Goal: Task Accomplishment & Management: Use online tool/utility

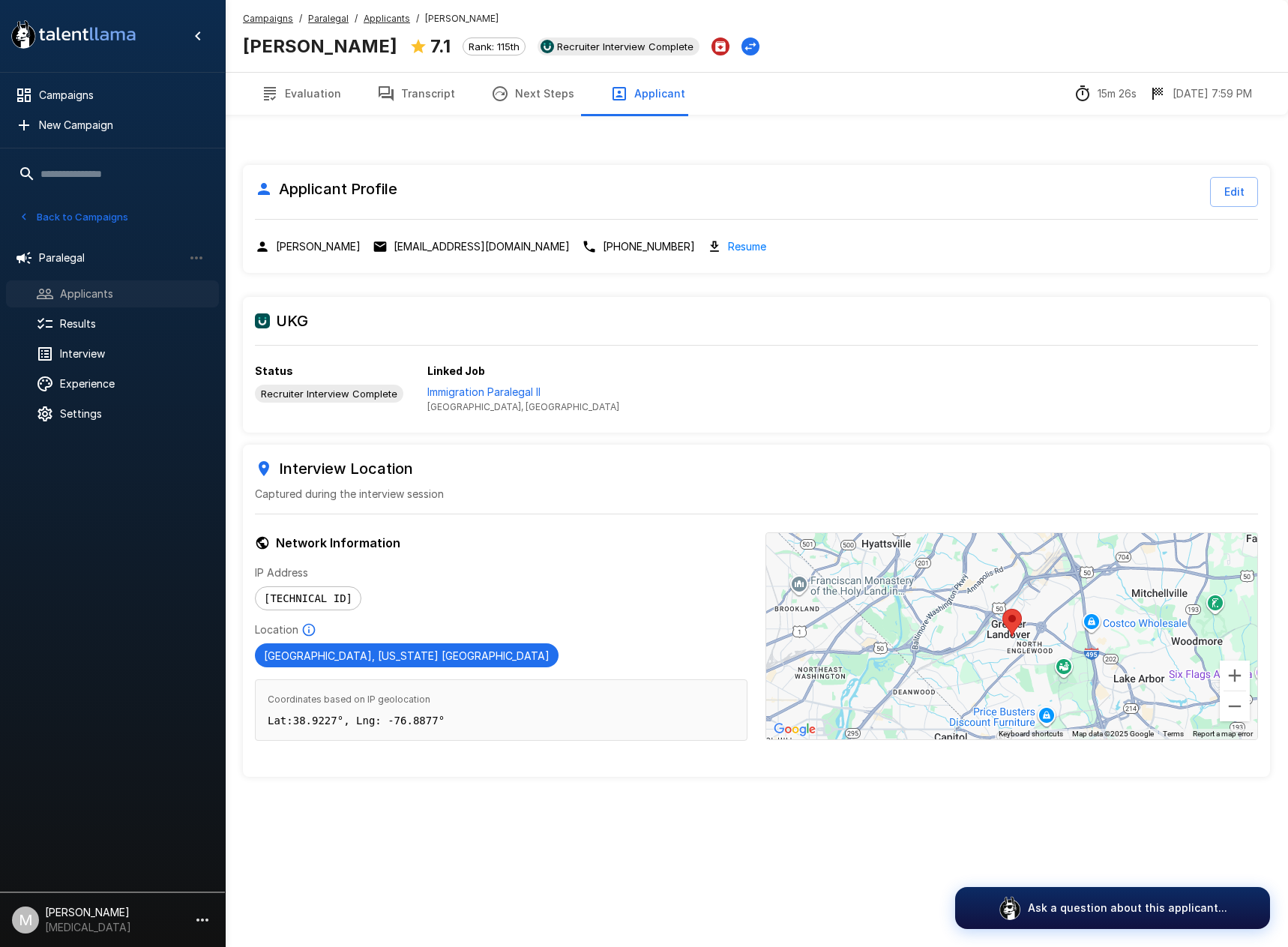
click at [97, 286] on span "Applicants" at bounding box center [134, 294] width 147 height 15
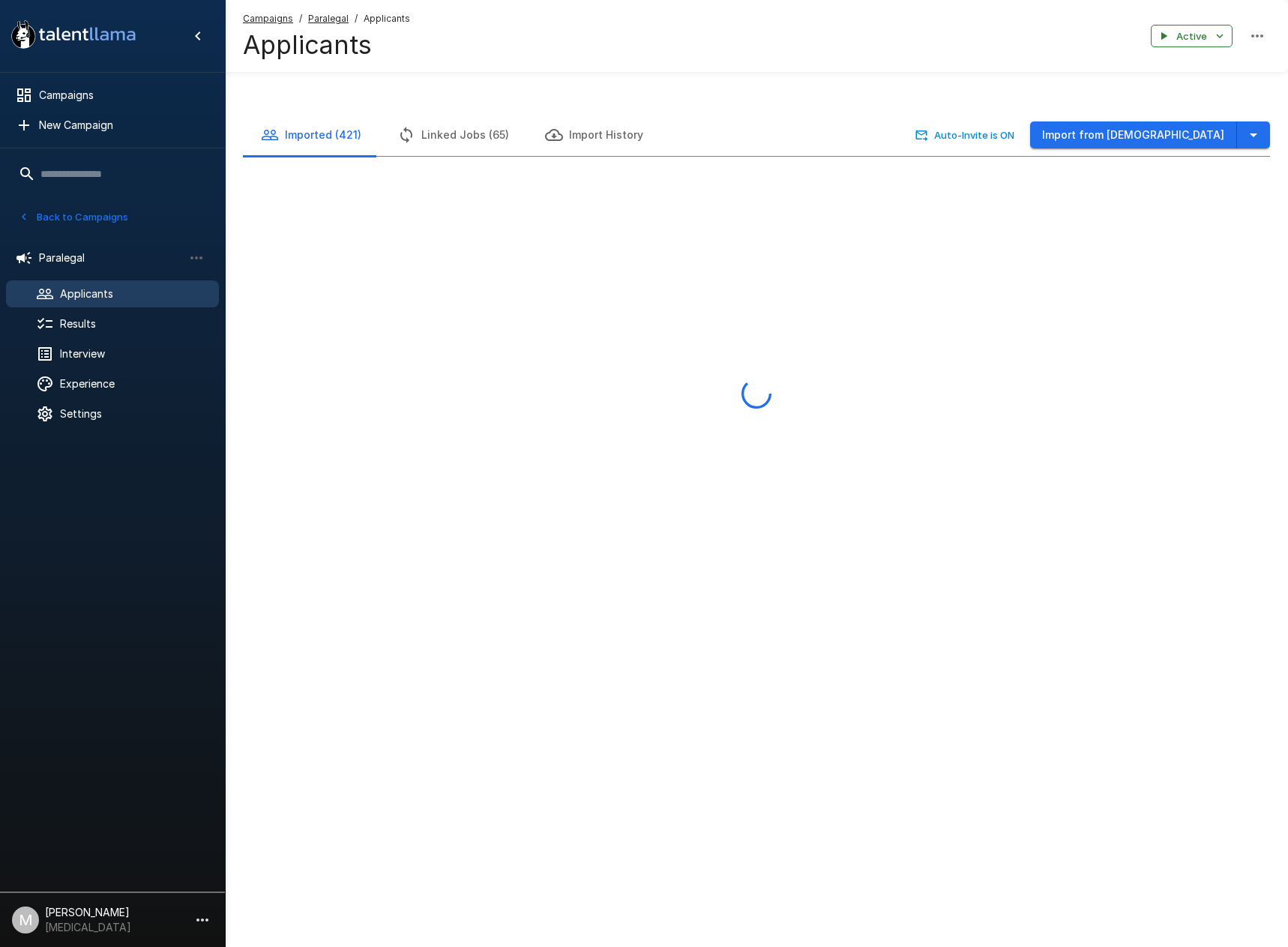
click at [263, 20] on u "Campaigns" at bounding box center [268, 18] width 50 height 11
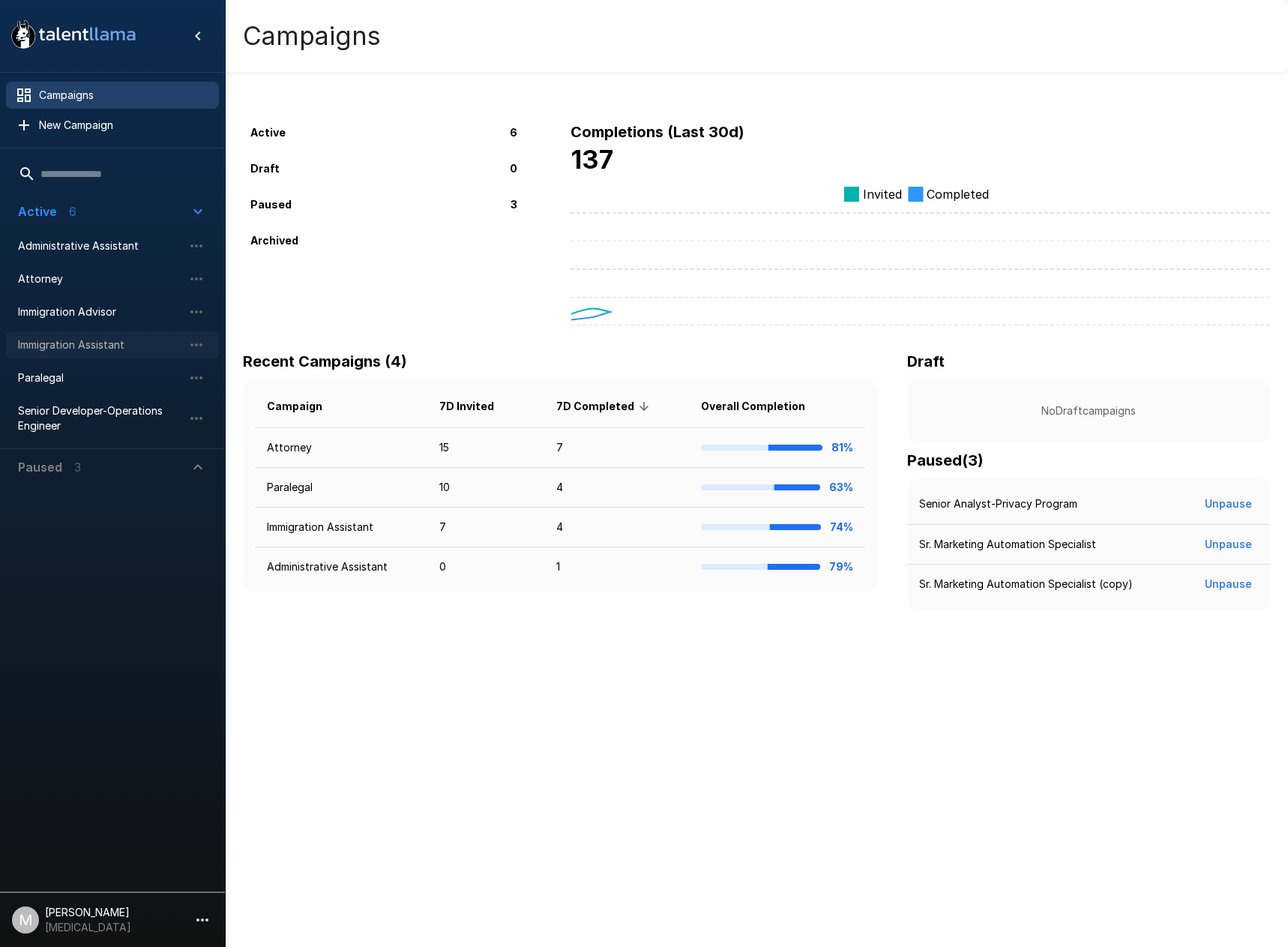
click at [72, 339] on span "Immigration Assistant" at bounding box center [101, 345] width 165 height 15
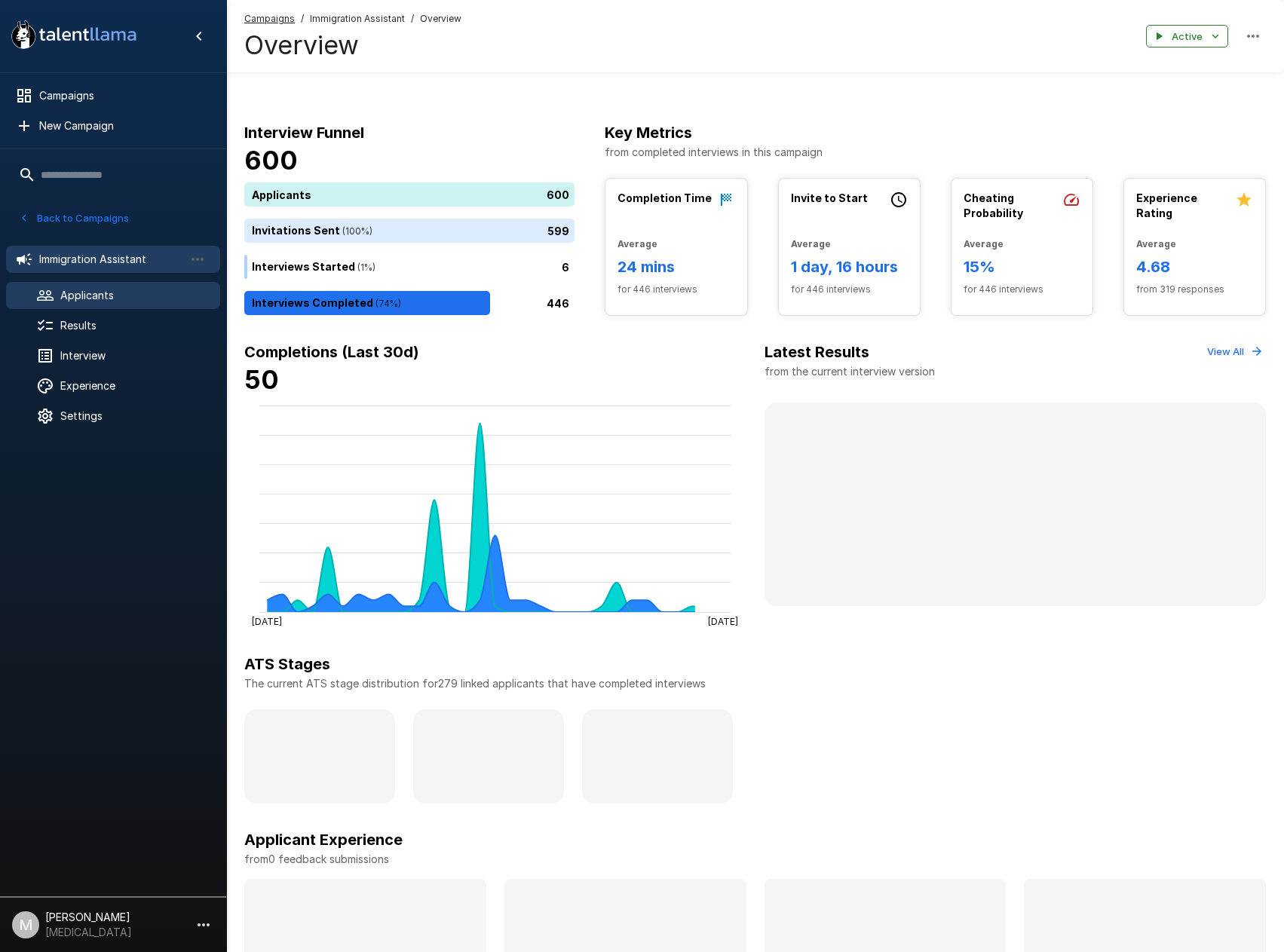
click at [152, 308] on div "Applicants" at bounding box center [113, 295] width 214 height 27
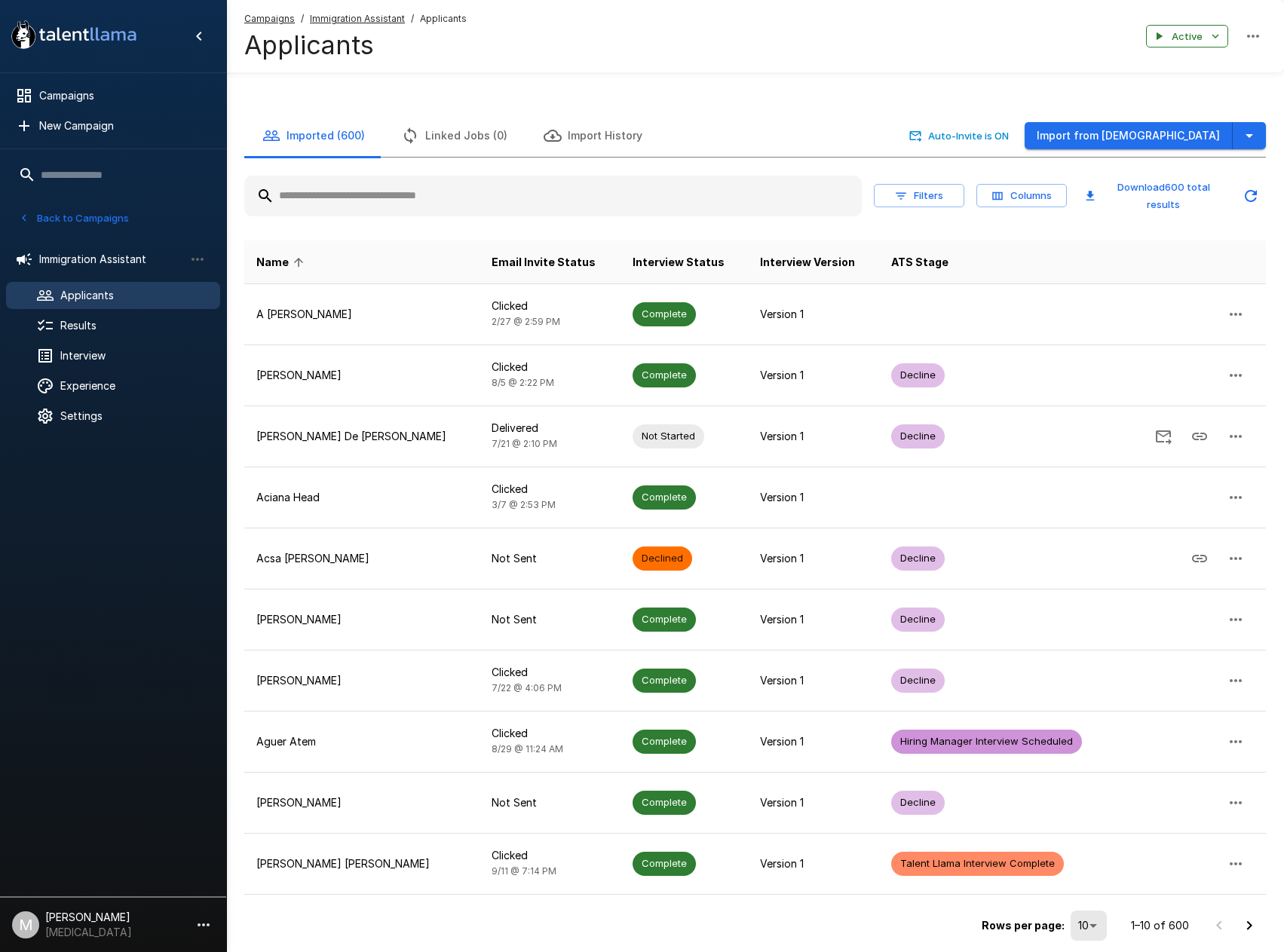
click at [459, 190] on input "text" at bounding box center [552, 196] width 617 height 27
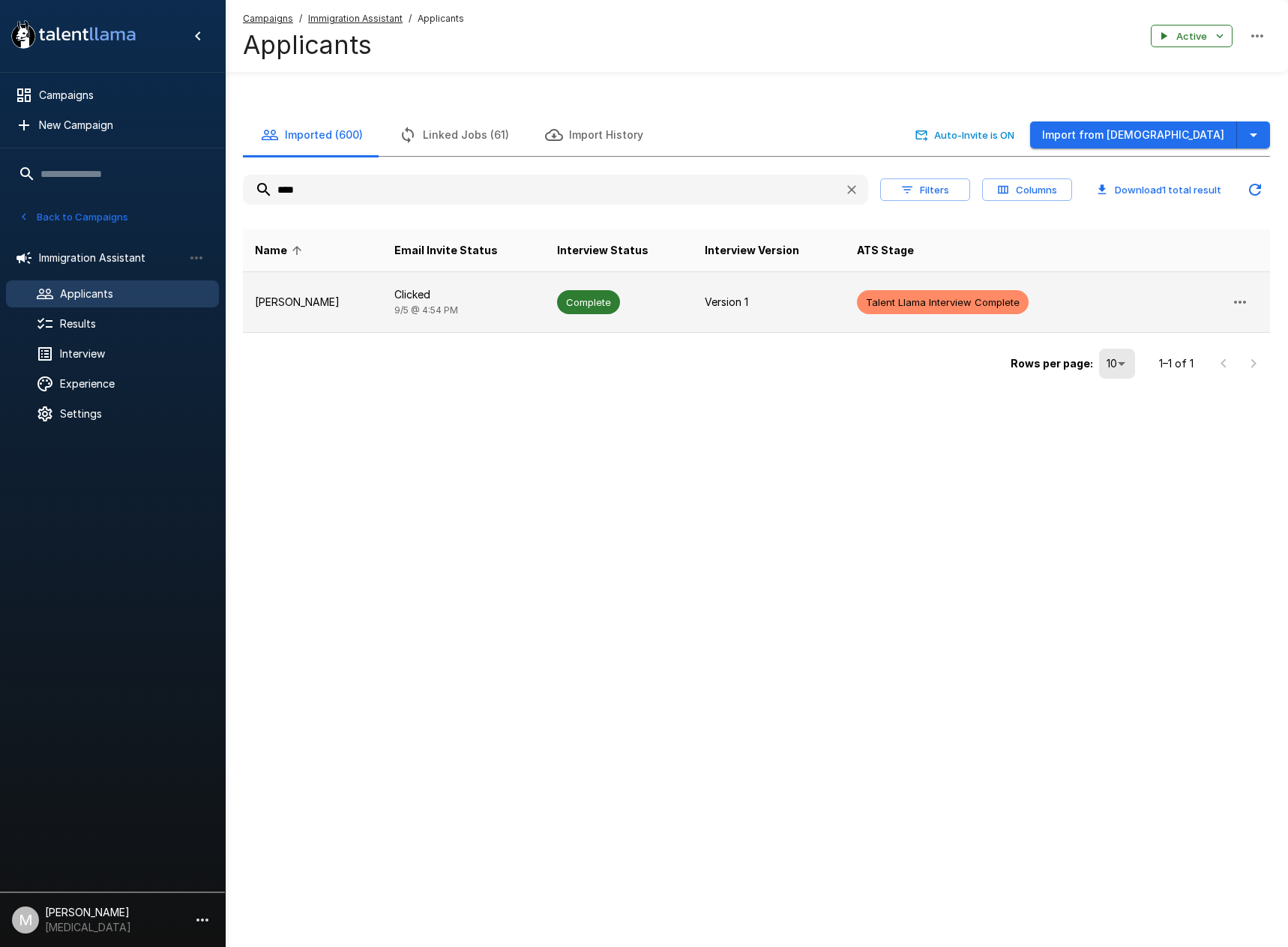
type input "****"
click at [452, 294] on p "Clicked" at bounding box center [464, 295] width 140 height 15
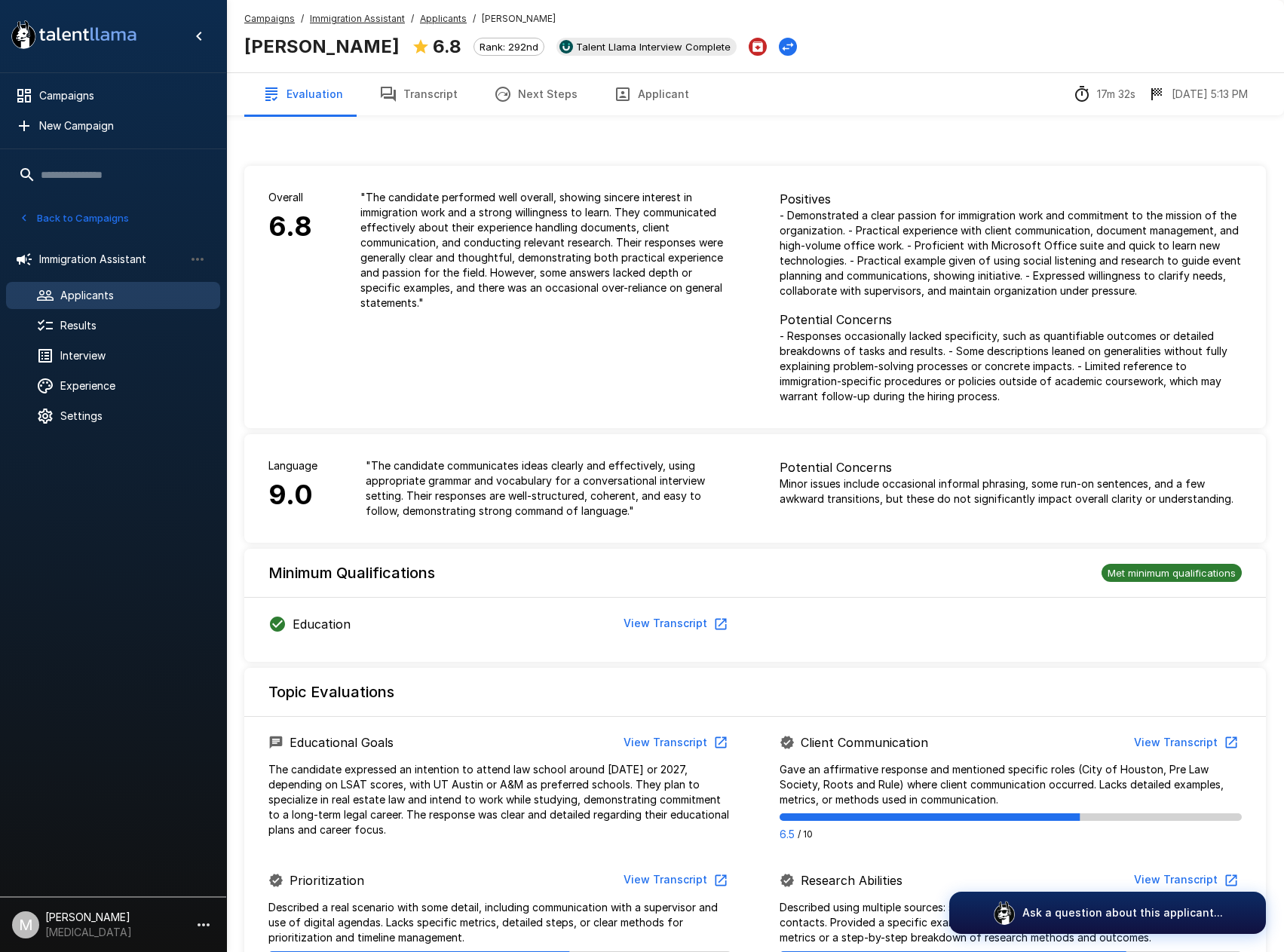
click at [434, 89] on button "Transcript" at bounding box center [419, 94] width 115 height 42
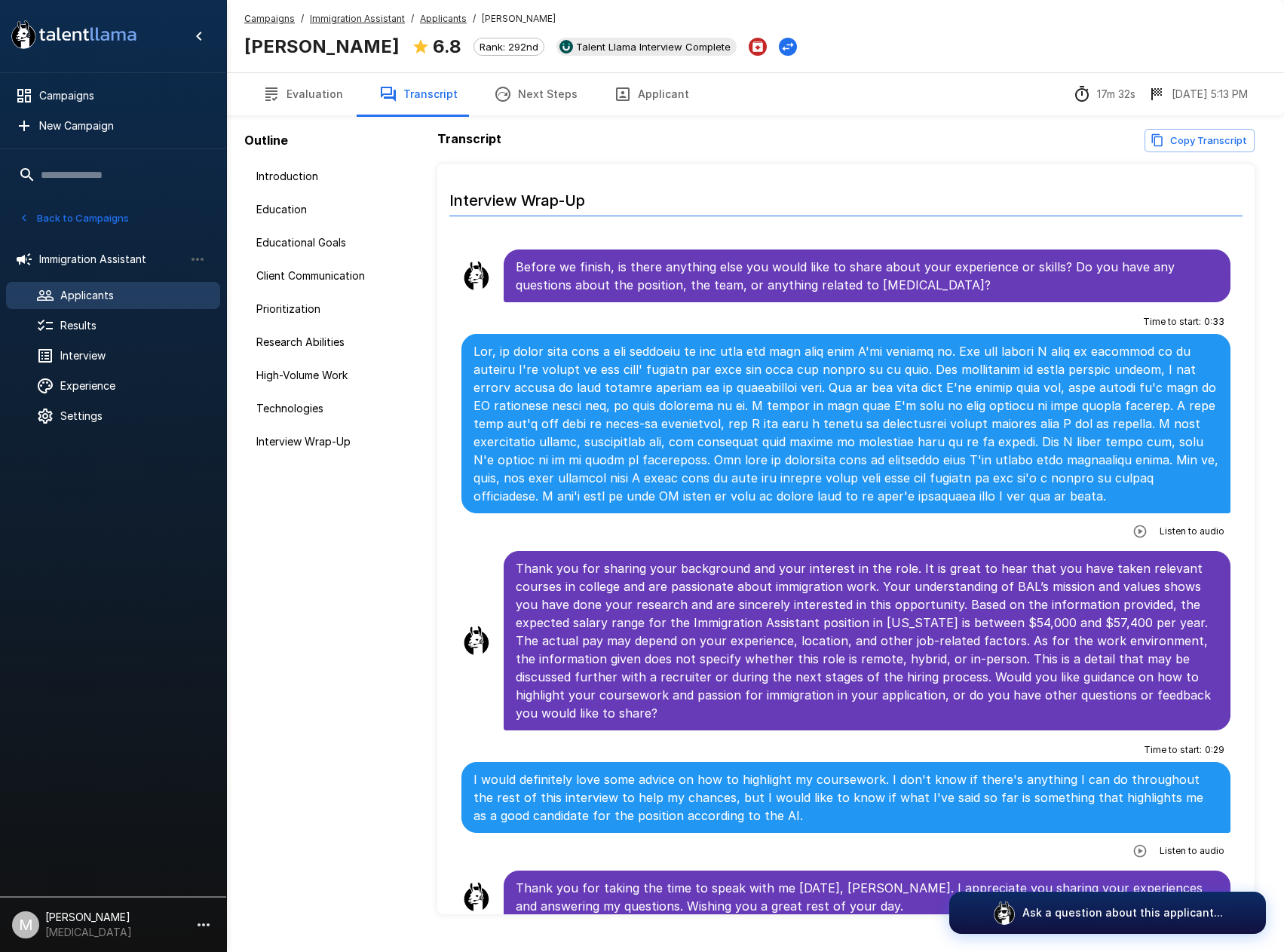
scroll to position [72, 0]
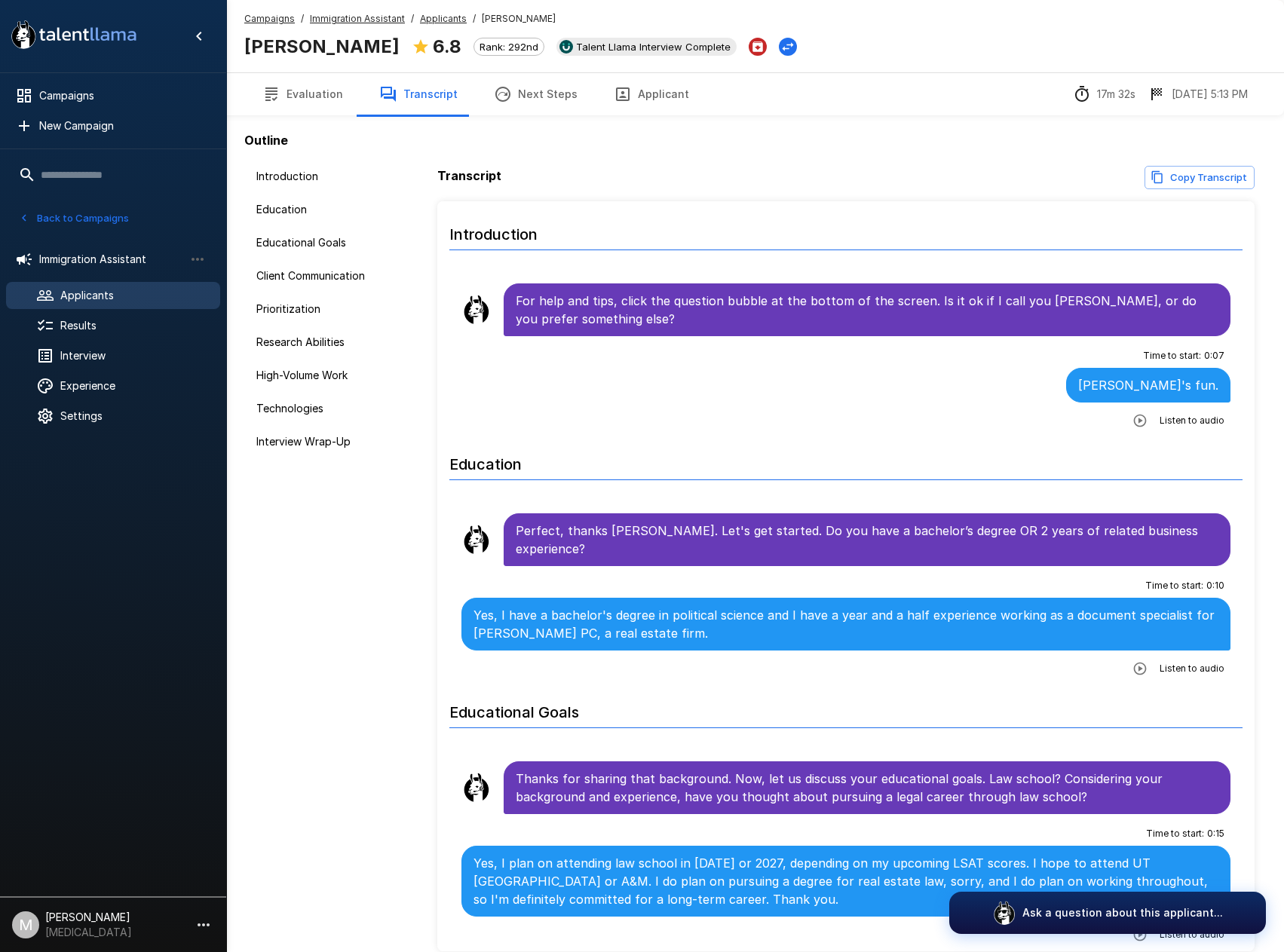
click at [645, 103] on button "Applicant" at bounding box center [651, 94] width 112 height 42
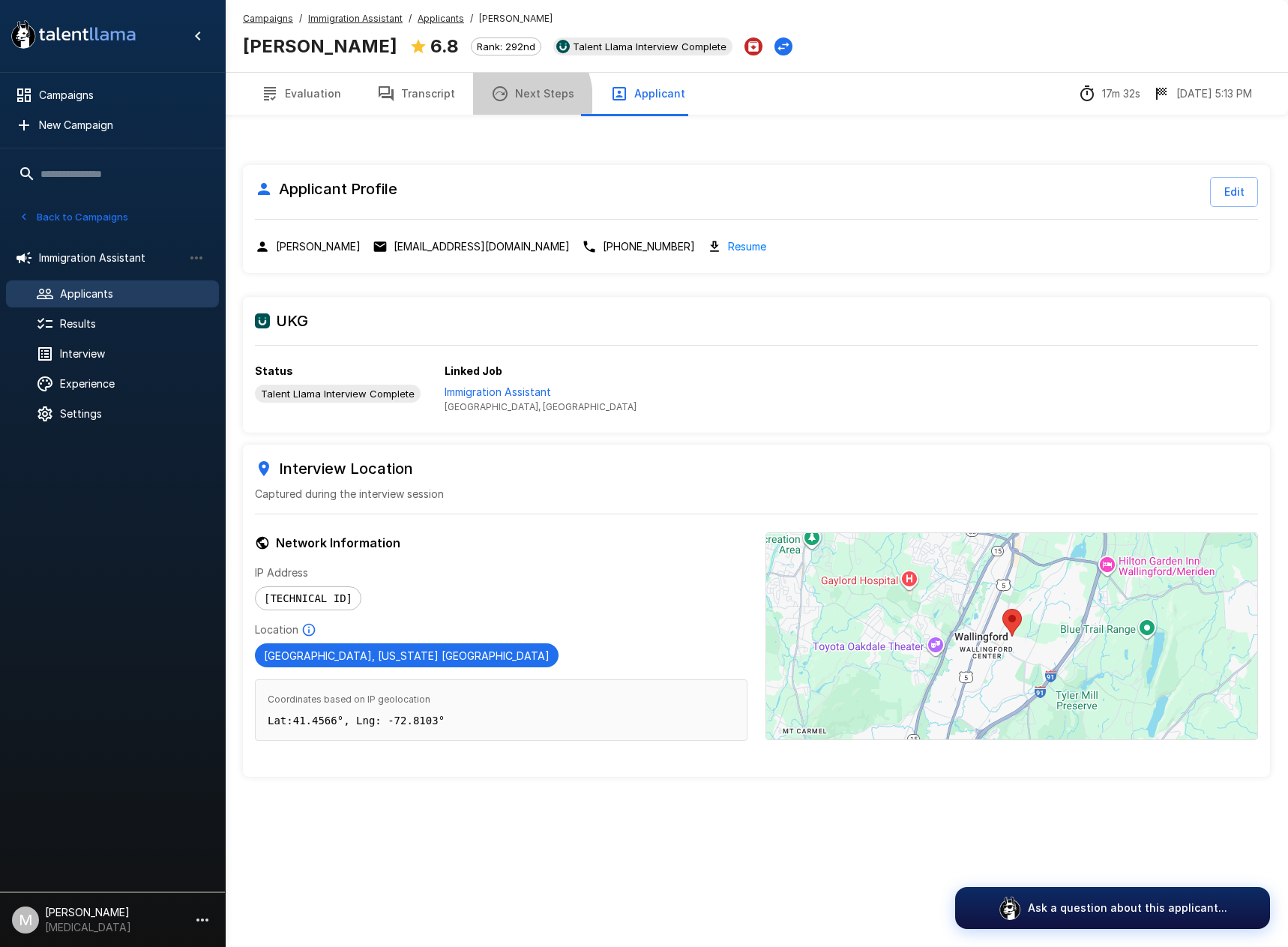
click at [499, 100] on icon "button" at bounding box center [500, 94] width 18 height 18
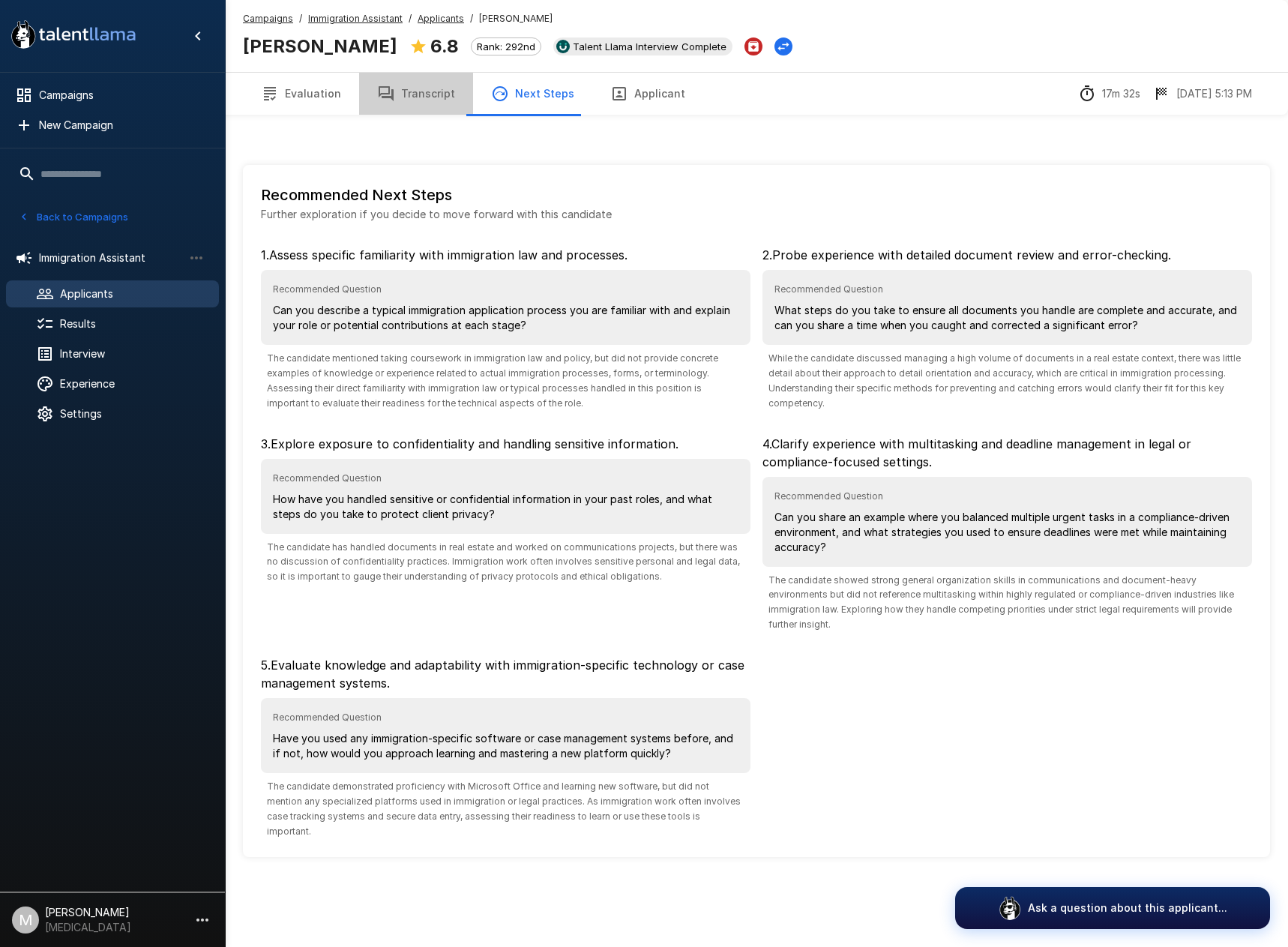
click at [416, 102] on button "Transcript" at bounding box center [416, 94] width 114 height 42
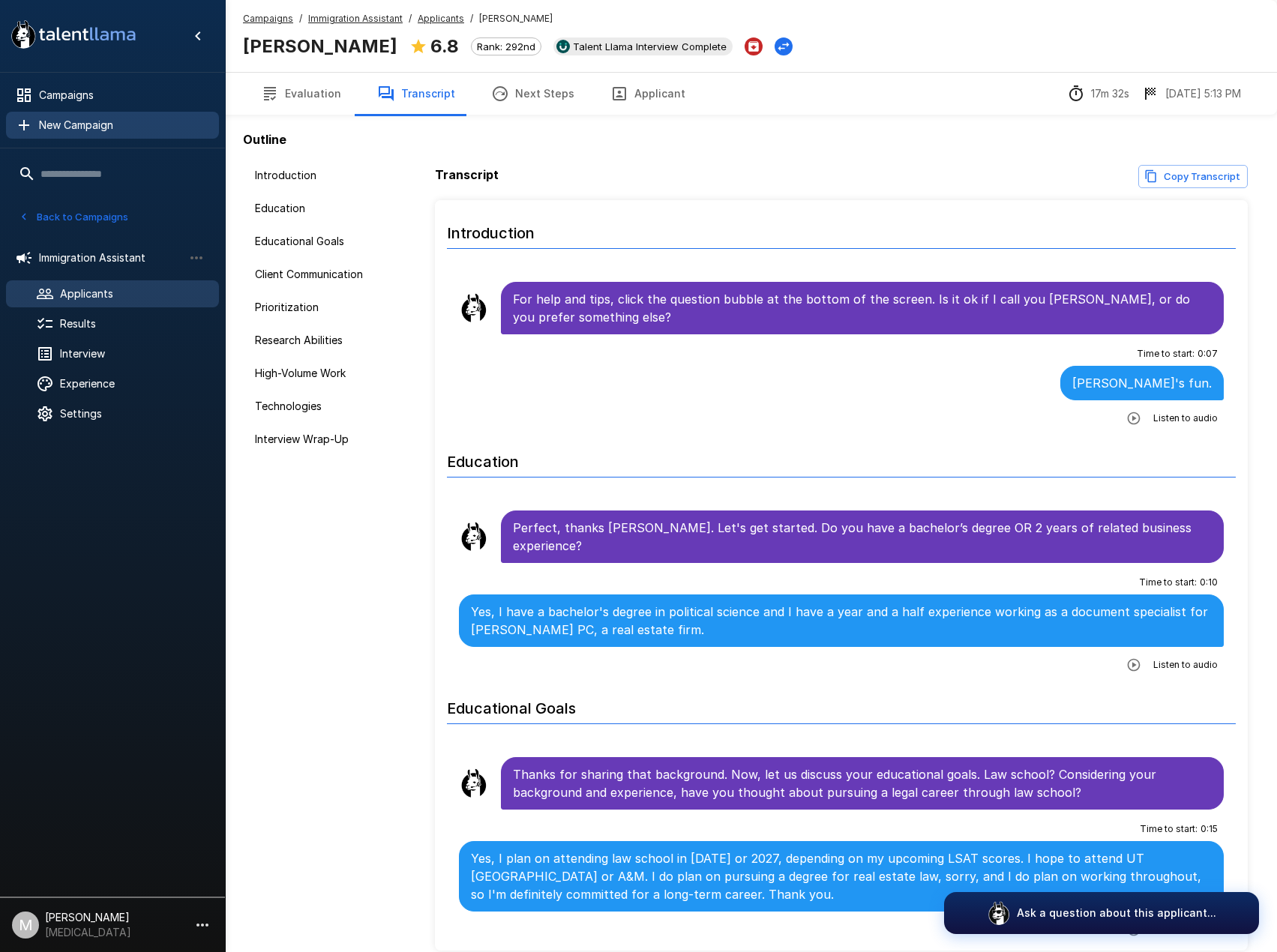
drag, startPoint x: 365, startPoint y: 20, endPoint x: 65, endPoint y: 130, distance: 319.5
click at [365, 20] on u "Immigration Assistant" at bounding box center [356, 18] width 95 height 11
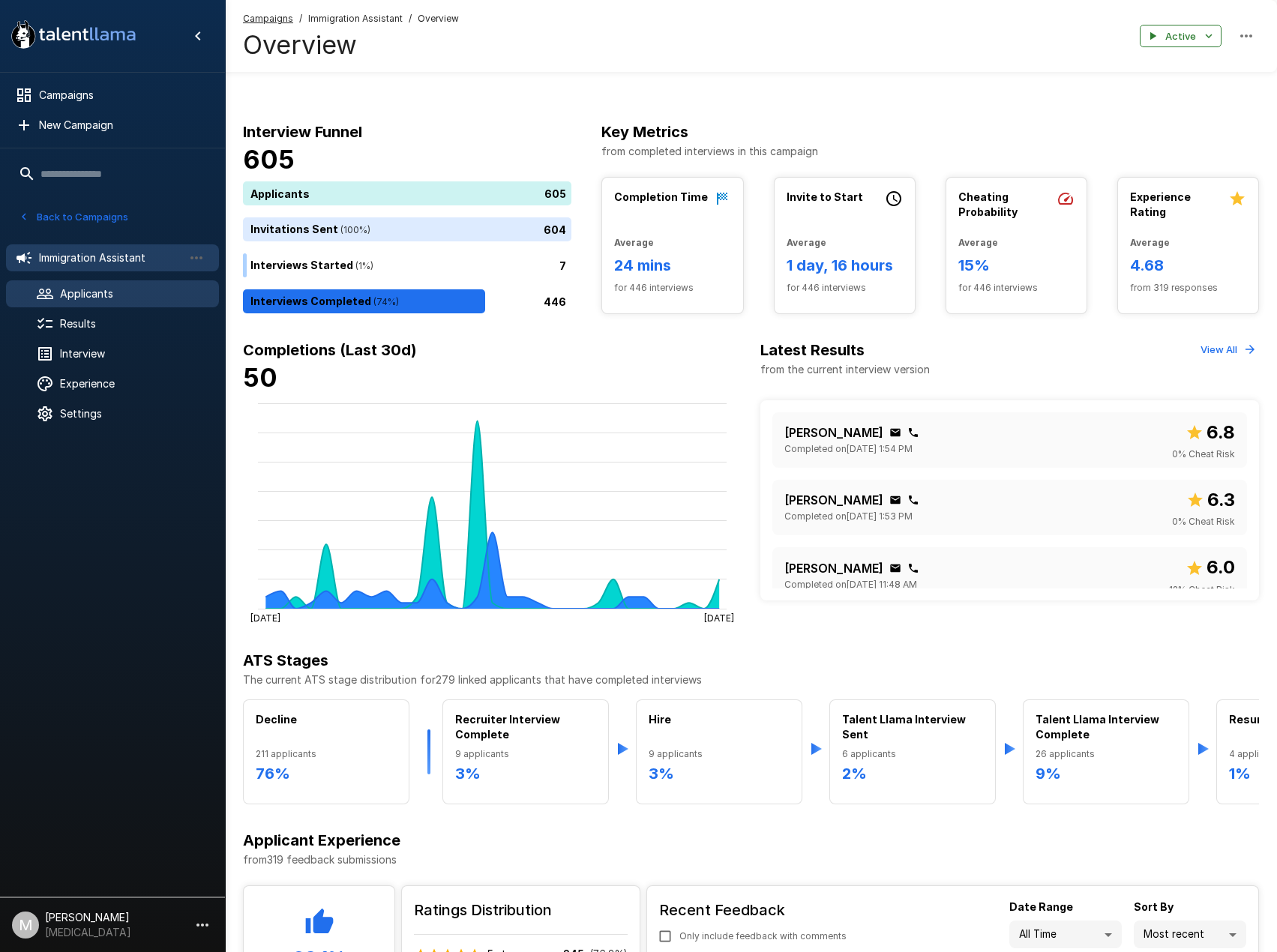
click at [85, 305] on div "Applicants" at bounding box center [112, 294] width 213 height 27
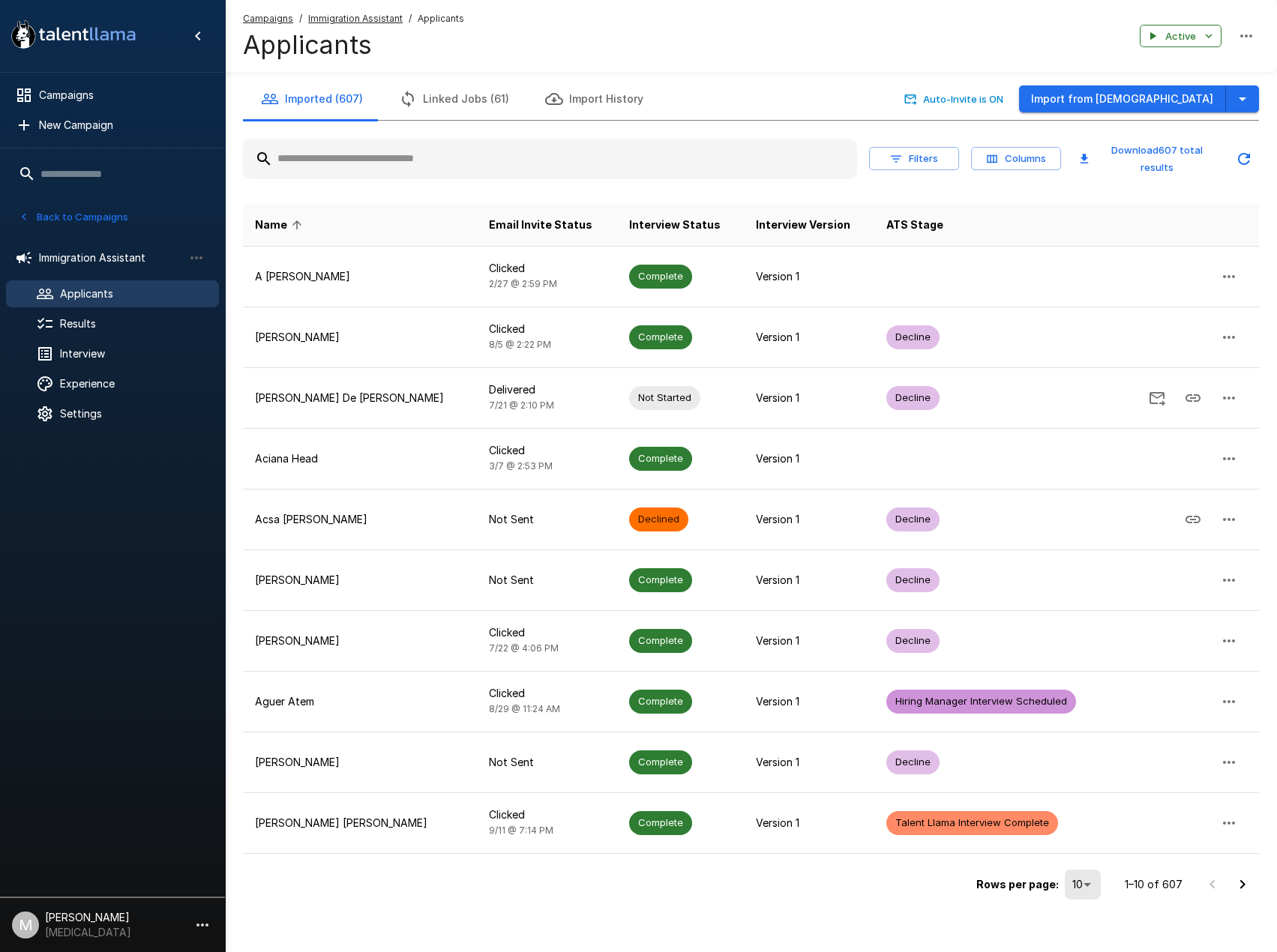
click at [372, 134] on div "Filters Columns Download 607 total results" at bounding box center [751, 159] width 1016 height 53
click at [374, 152] on input "text" at bounding box center [549, 159] width 614 height 27
type input "*"
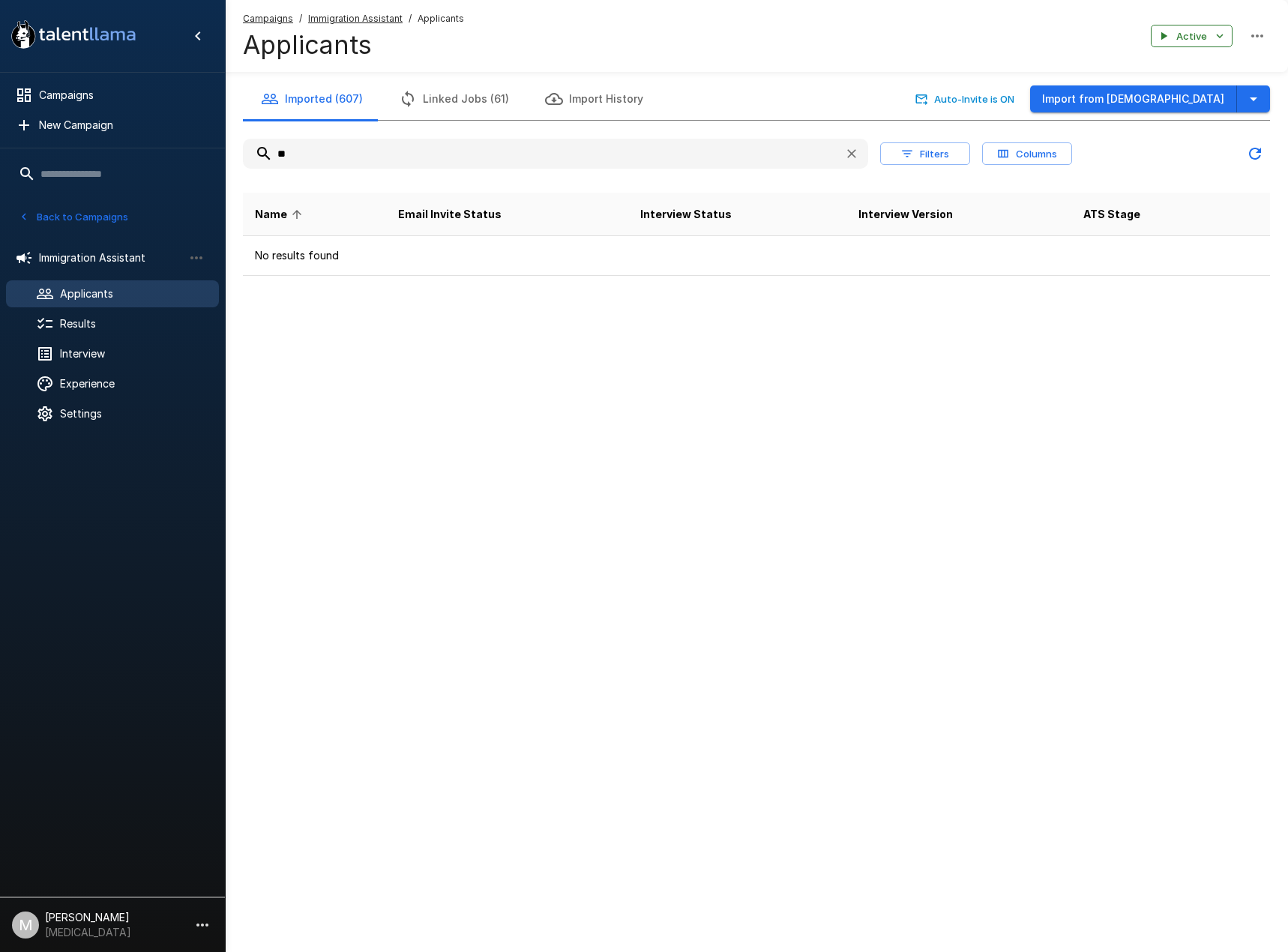
type input "*"
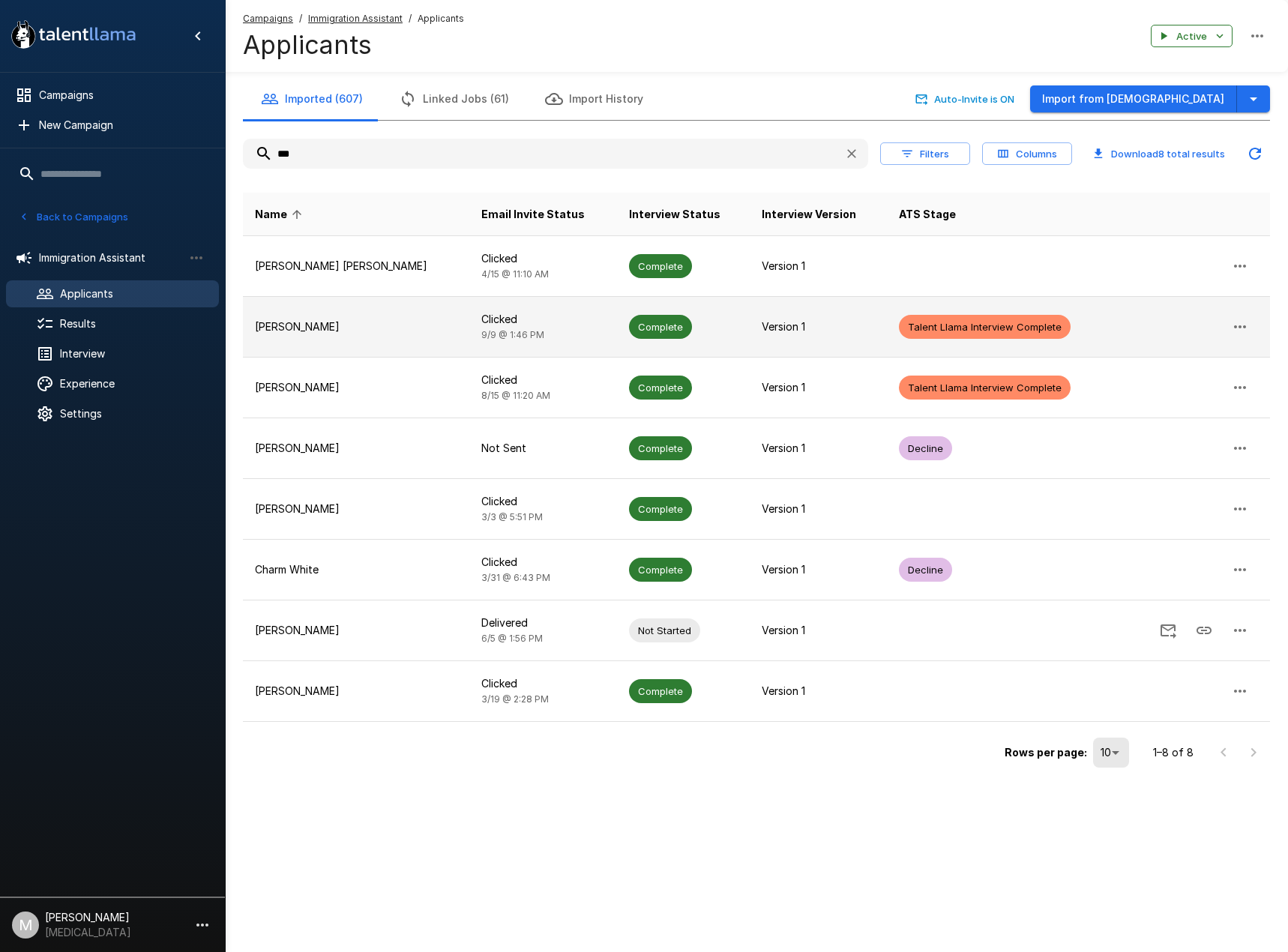
type input "***"
click at [382, 324] on p "[PERSON_NAME]" at bounding box center [355, 327] width 202 height 15
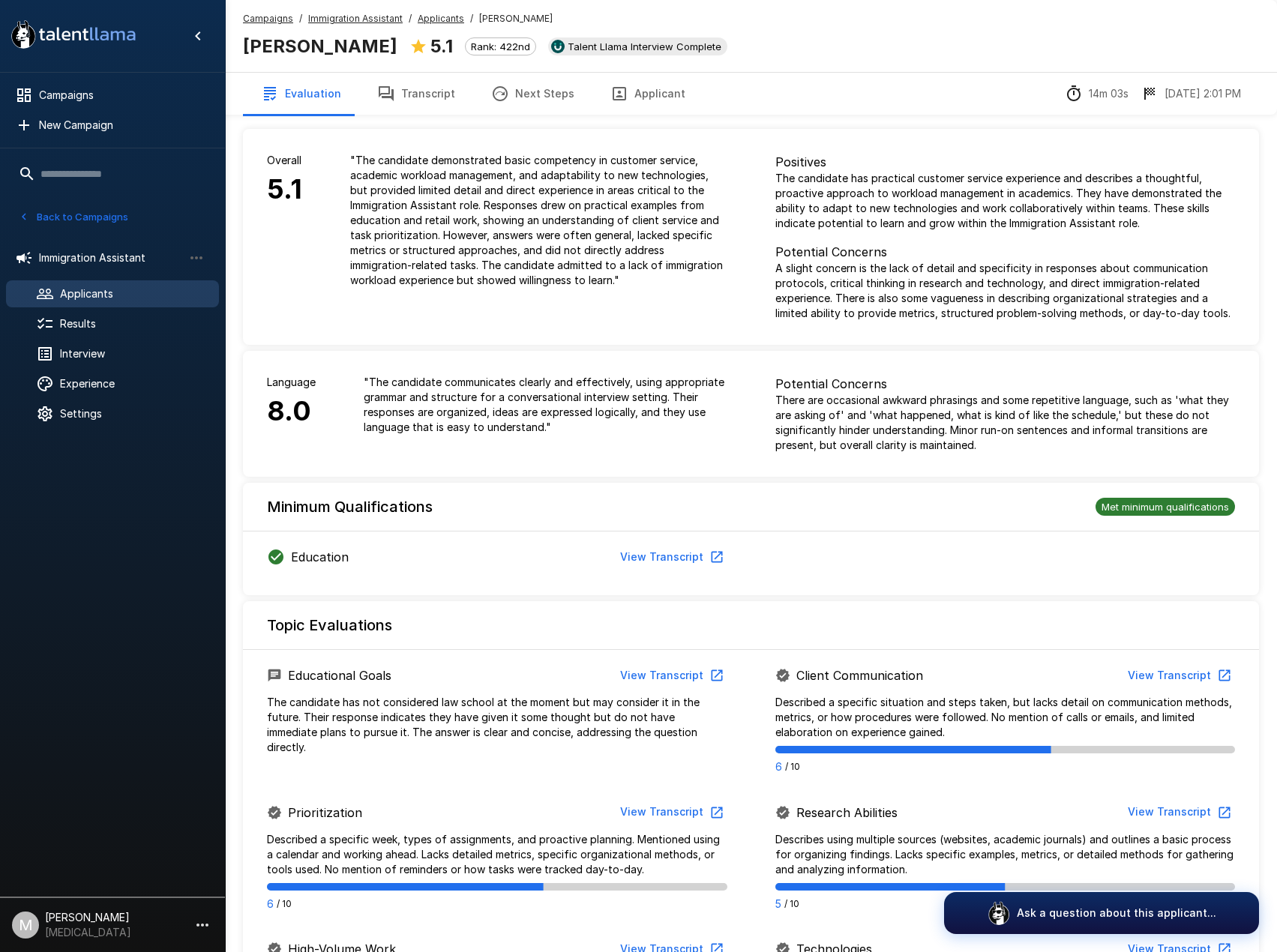
click at [410, 92] on button "Transcript" at bounding box center [416, 94] width 114 height 42
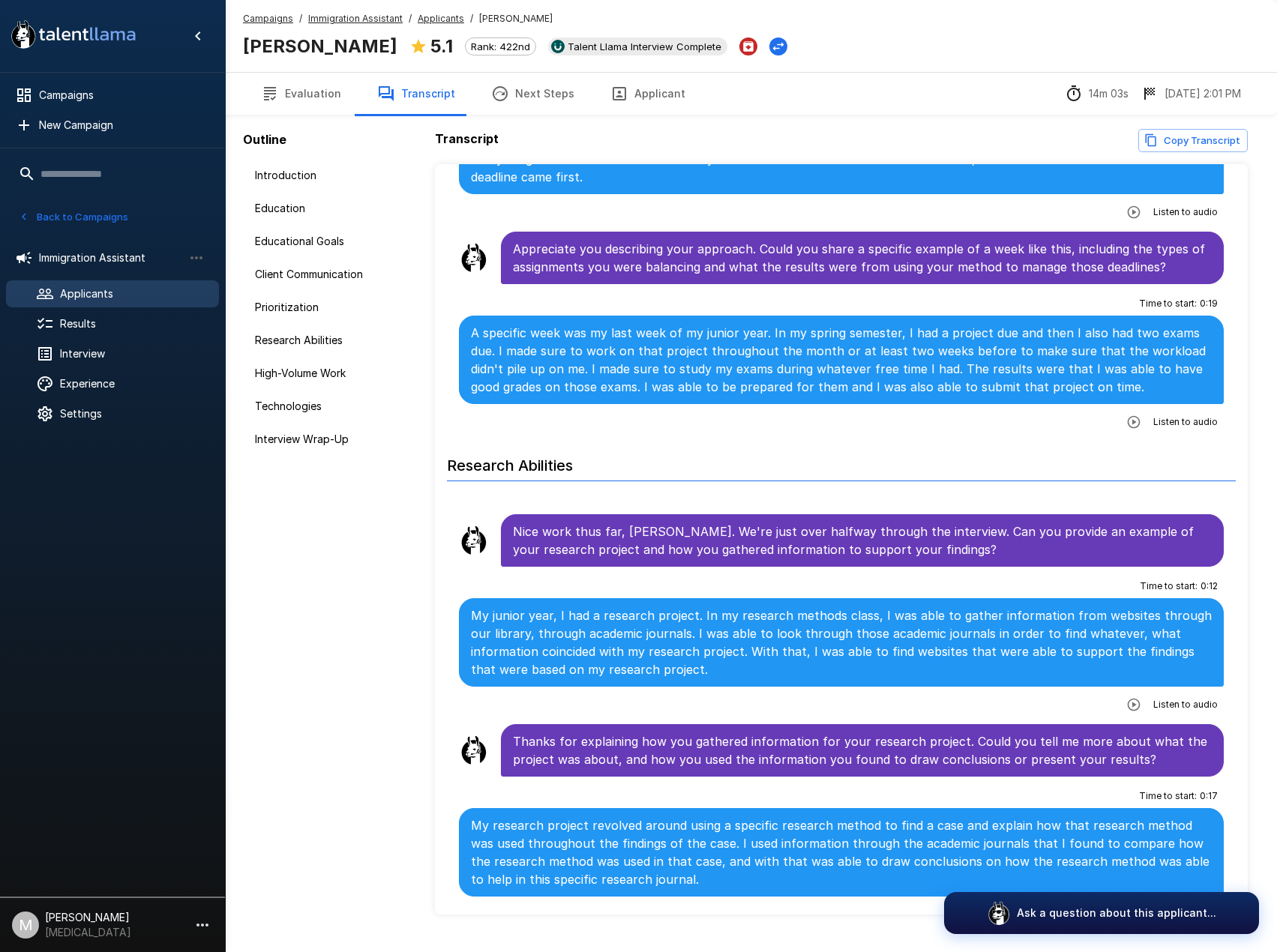
scroll to position [1649, 0]
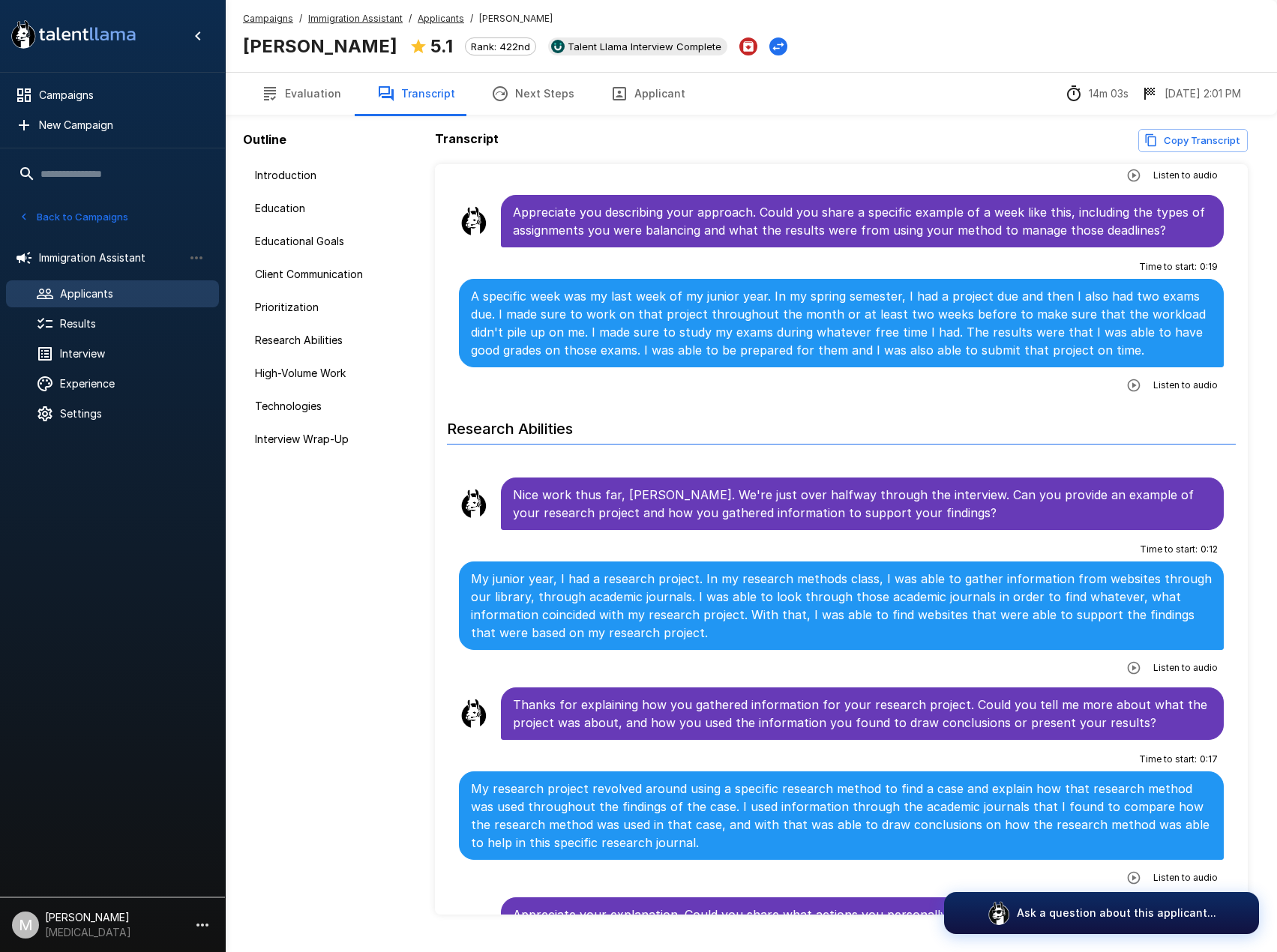
click at [1129, 660] on icon "button" at bounding box center [1134, 668] width 15 height 15
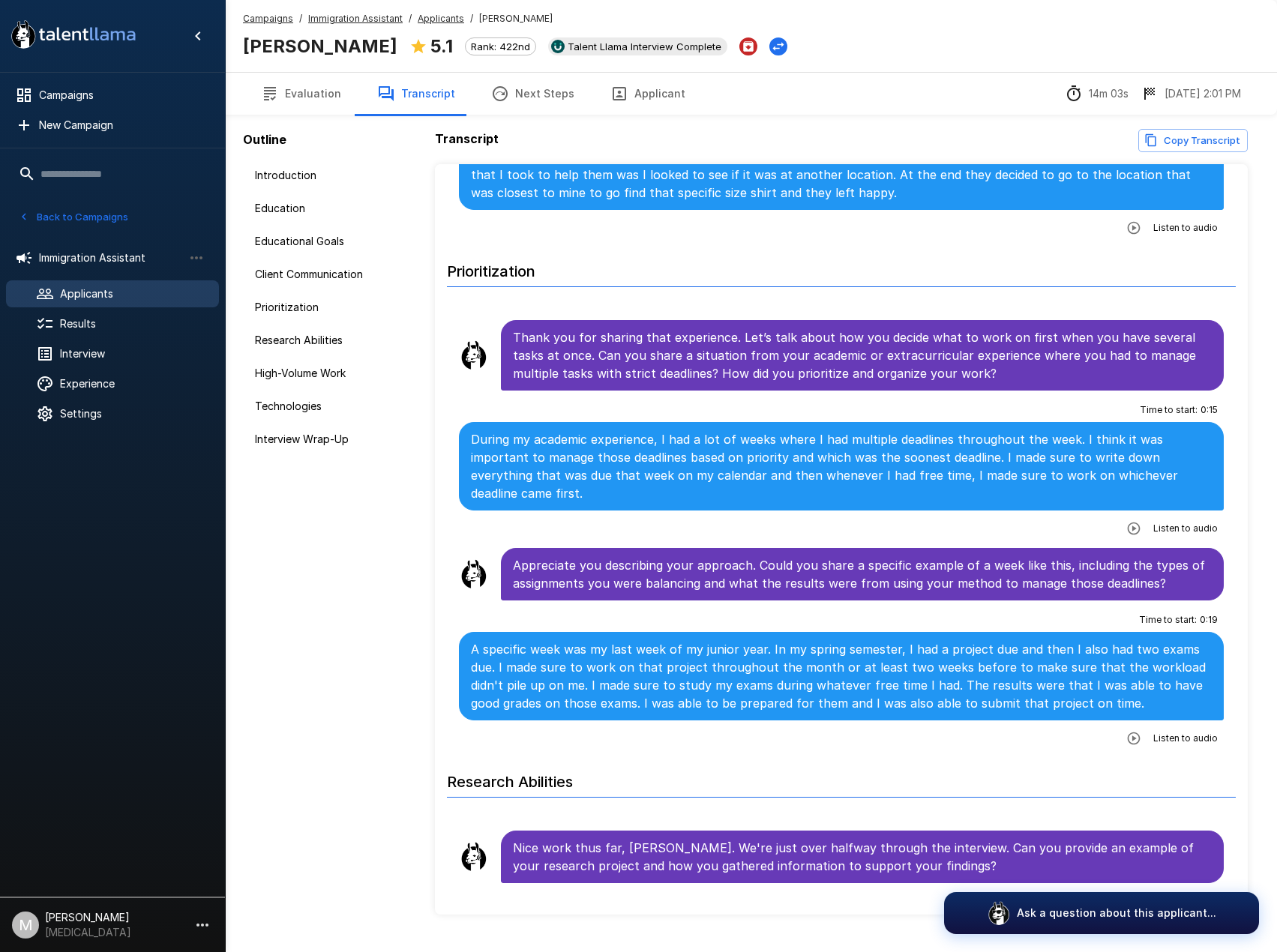
scroll to position [1274, 0]
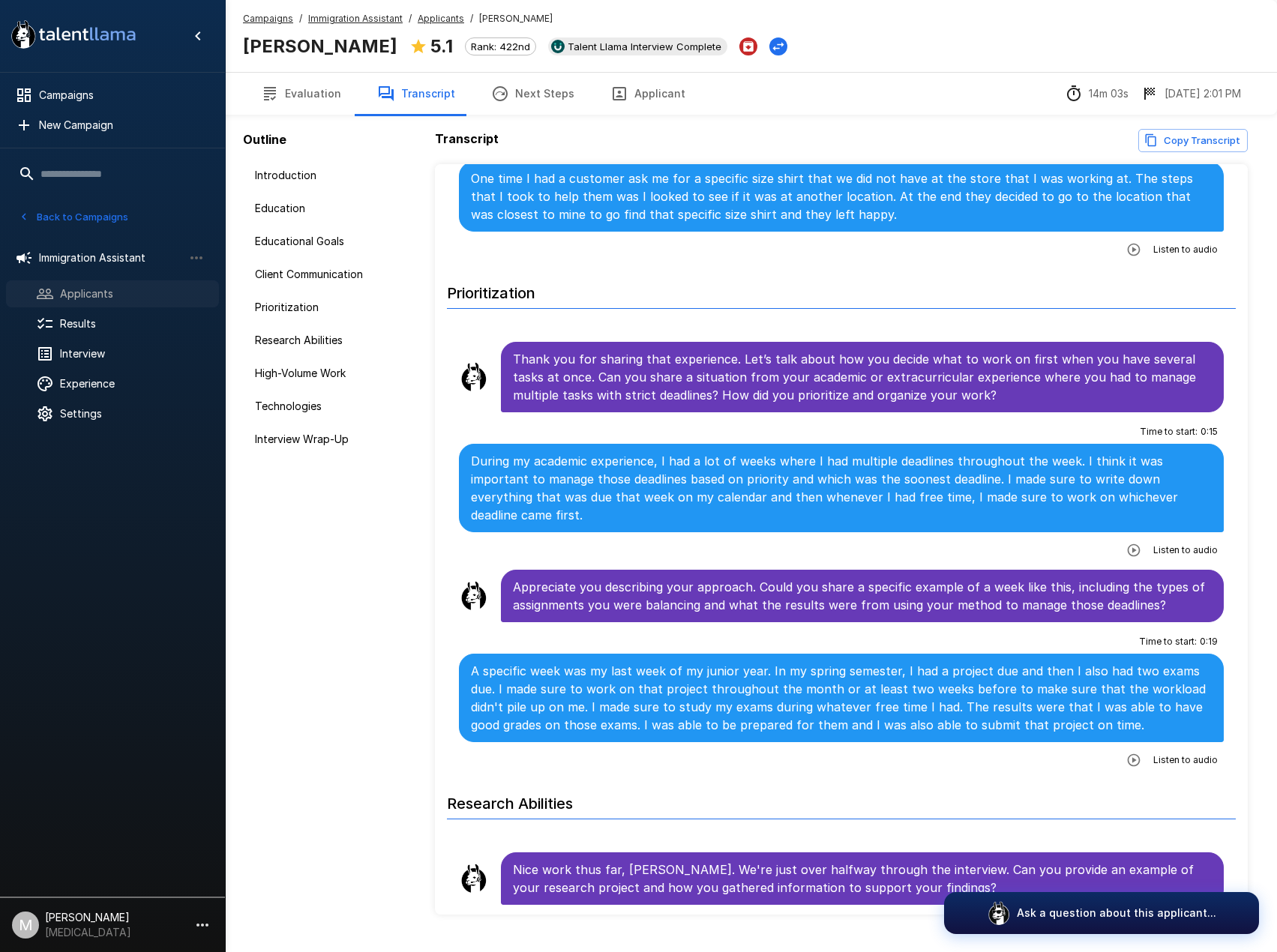
click at [92, 292] on span "Applicants" at bounding box center [134, 294] width 147 height 15
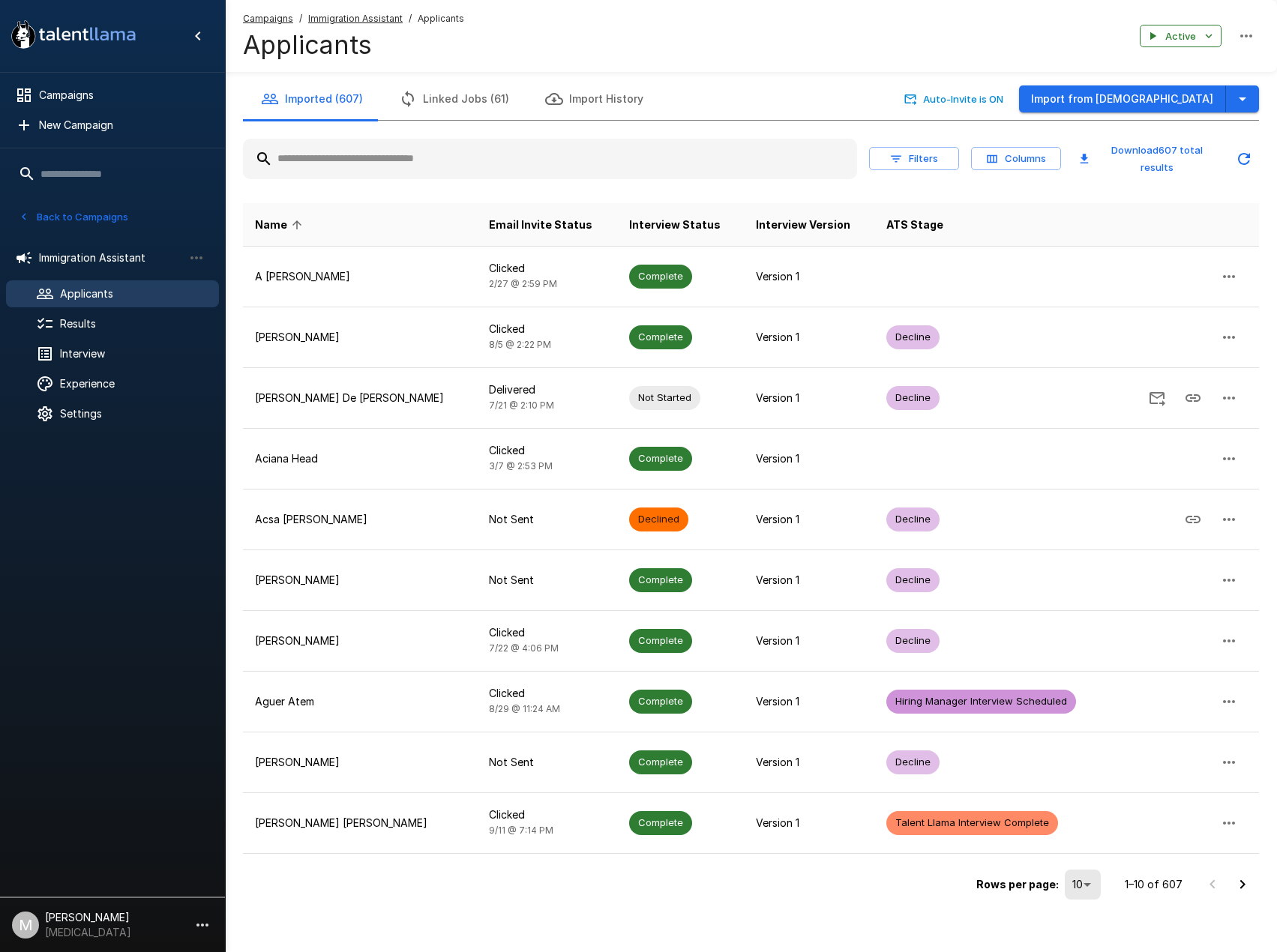
click at [367, 155] on input "text" at bounding box center [549, 159] width 614 height 27
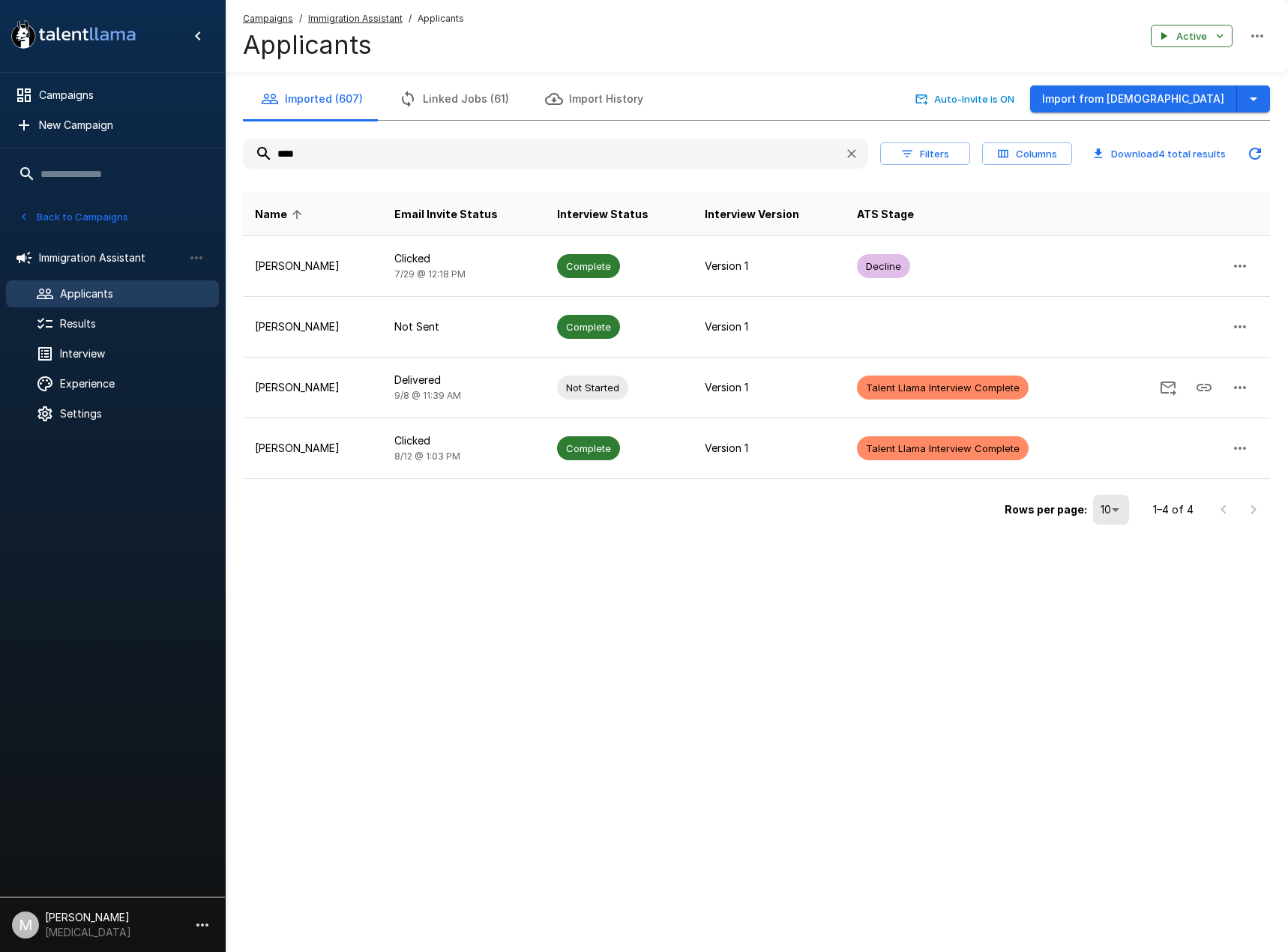
drag, startPoint x: 339, startPoint y: 155, endPoint x: 47, endPoint y: 155, distance: 292.0
click at [225, 154] on div ".st0{fill:#FFFFFF;} .st1{fill:#76a4ed;} Campaigns New Campaign Active 6 Adminis…" at bounding box center [756, 295] width 1063 height 589
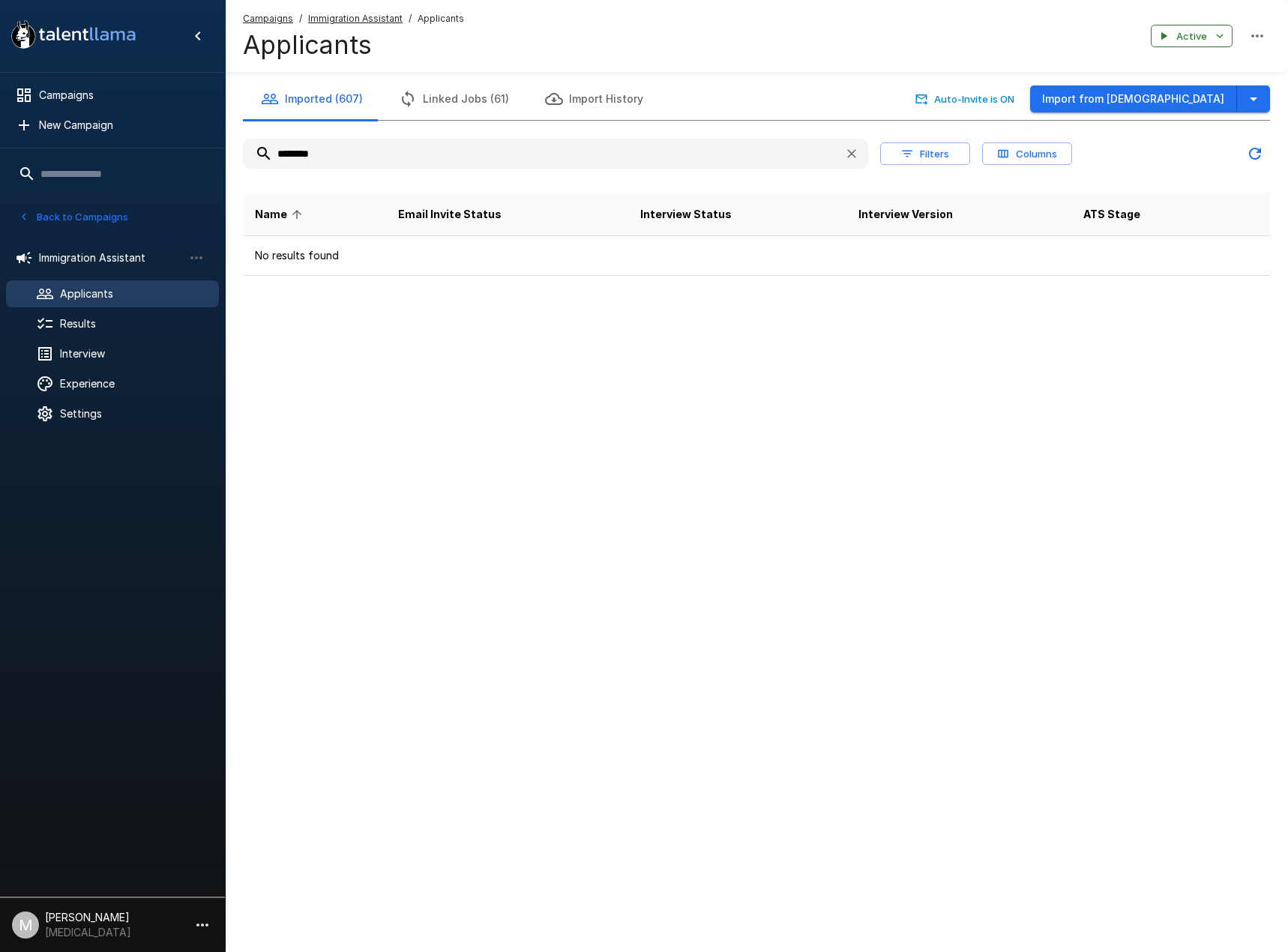
drag, startPoint x: 290, startPoint y: 157, endPoint x: 406, endPoint y: 183, distance: 118.9
click at [293, 157] on input "********" at bounding box center [537, 154] width 589 height 27
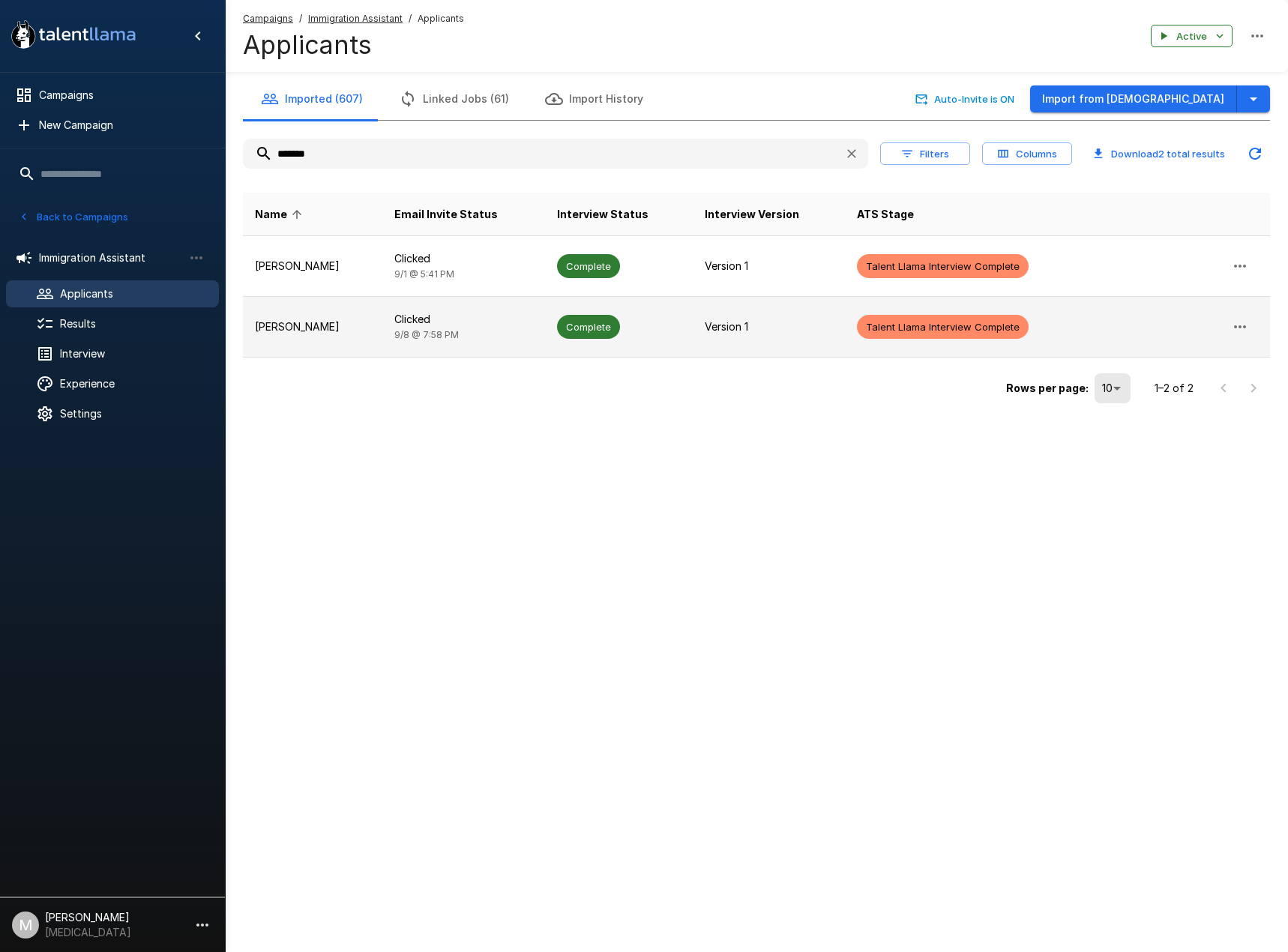
type input "*******"
click at [424, 340] on td "Clicked 9/8 @ 7:58 PM" at bounding box center [464, 327] width 164 height 61
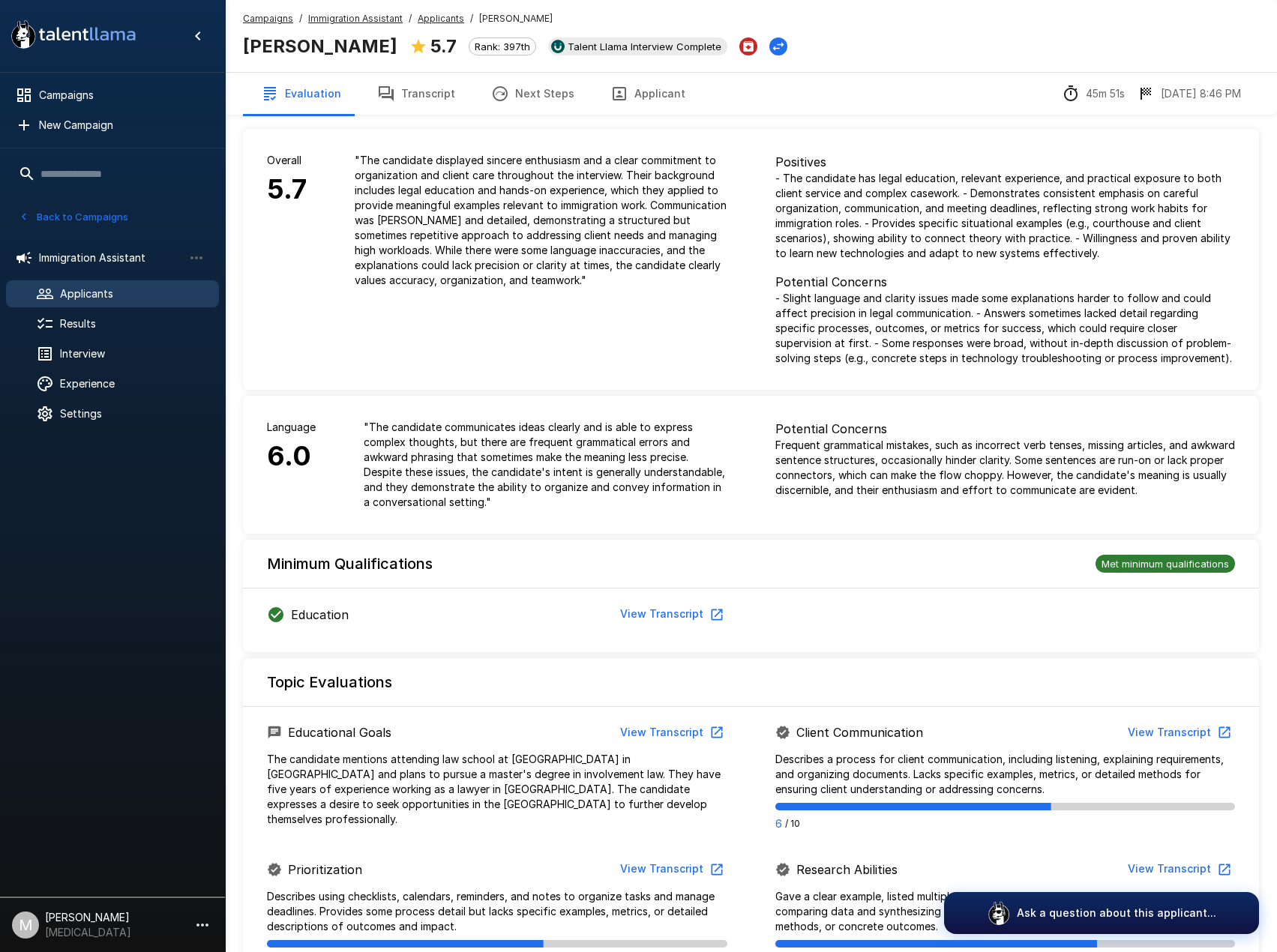
click at [392, 100] on button "Transcript" at bounding box center [416, 94] width 114 height 42
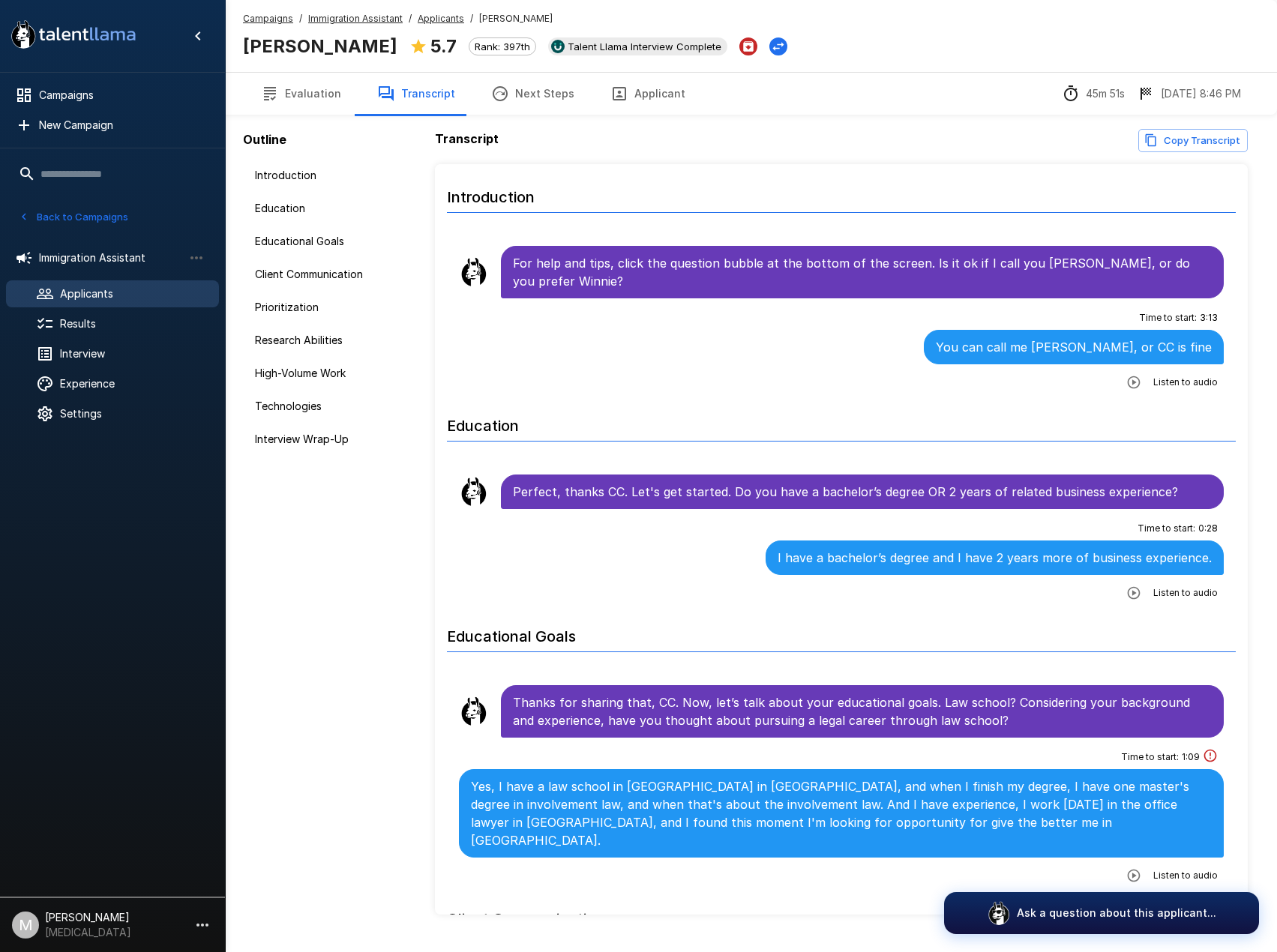
click at [428, 14] on u "Applicants" at bounding box center [441, 18] width 47 height 11
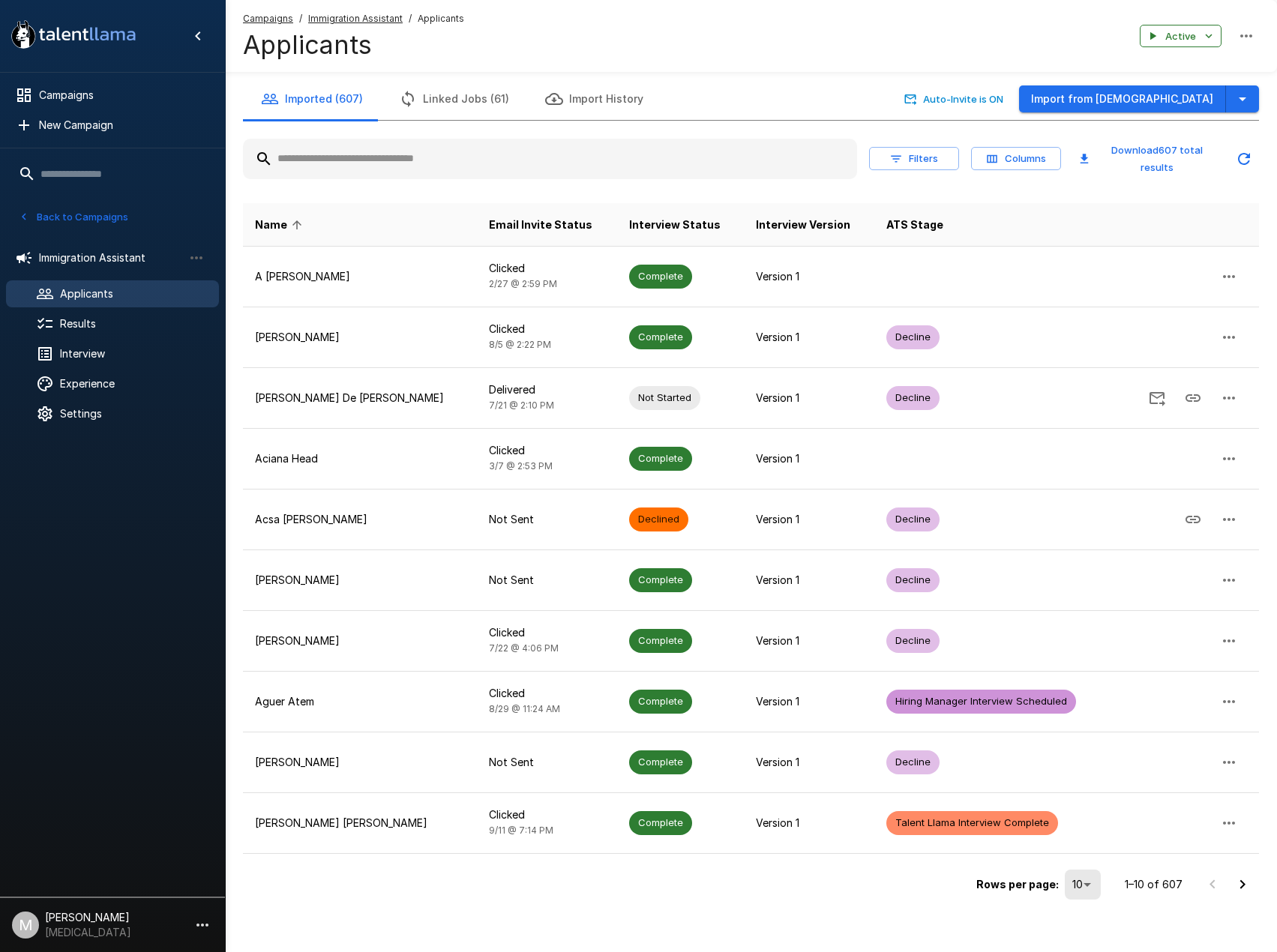
click at [374, 159] on input "text" at bounding box center [549, 159] width 614 height 27
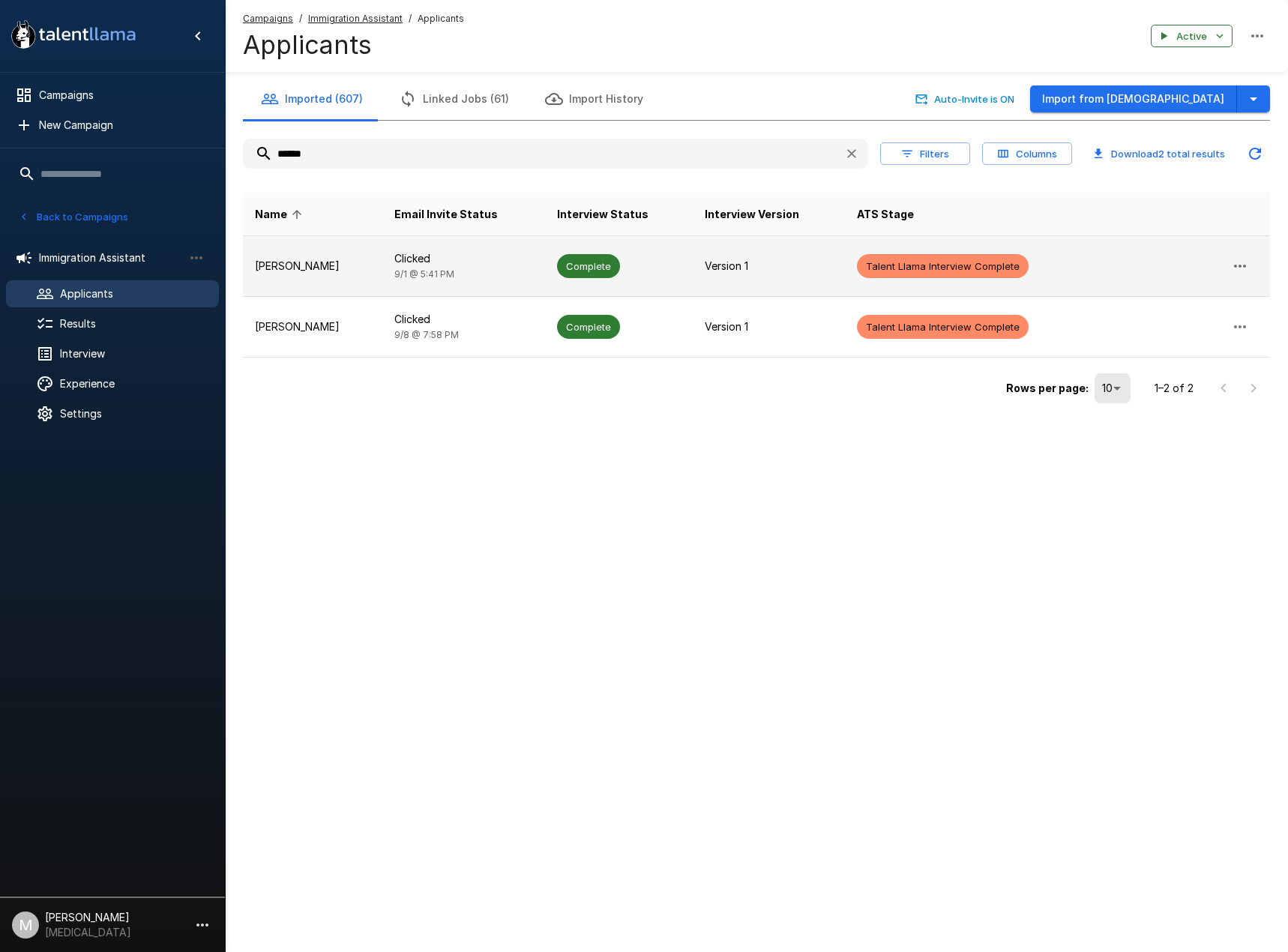
type input "******"
click at [432, 249] on td "Clicked 9/1 @ 5:41 PM" at bounding box center [464, 266] width 164 height 61
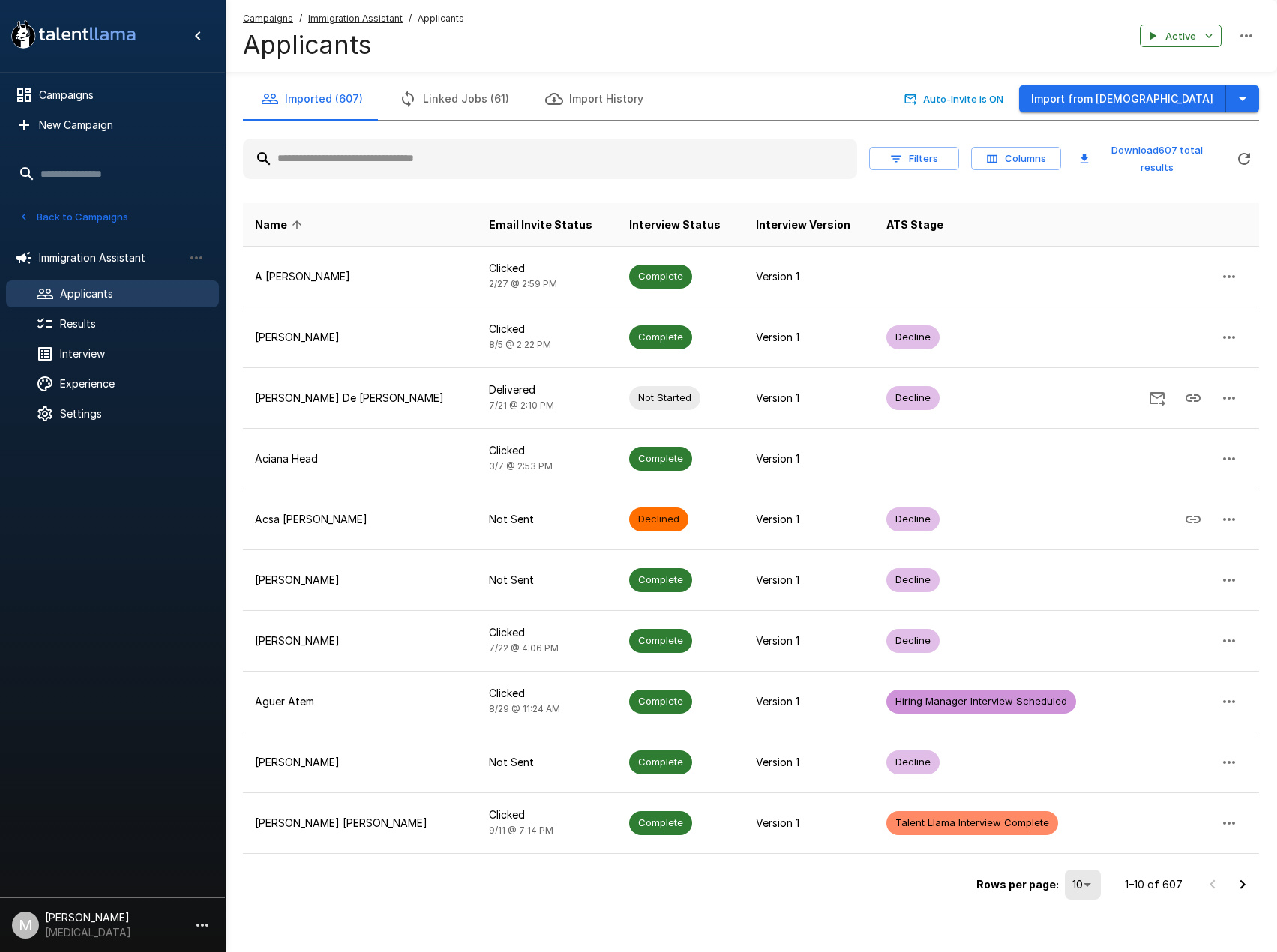
click at [328, 147] on input "text" at bounding box center [549, 159] width 614 height 27
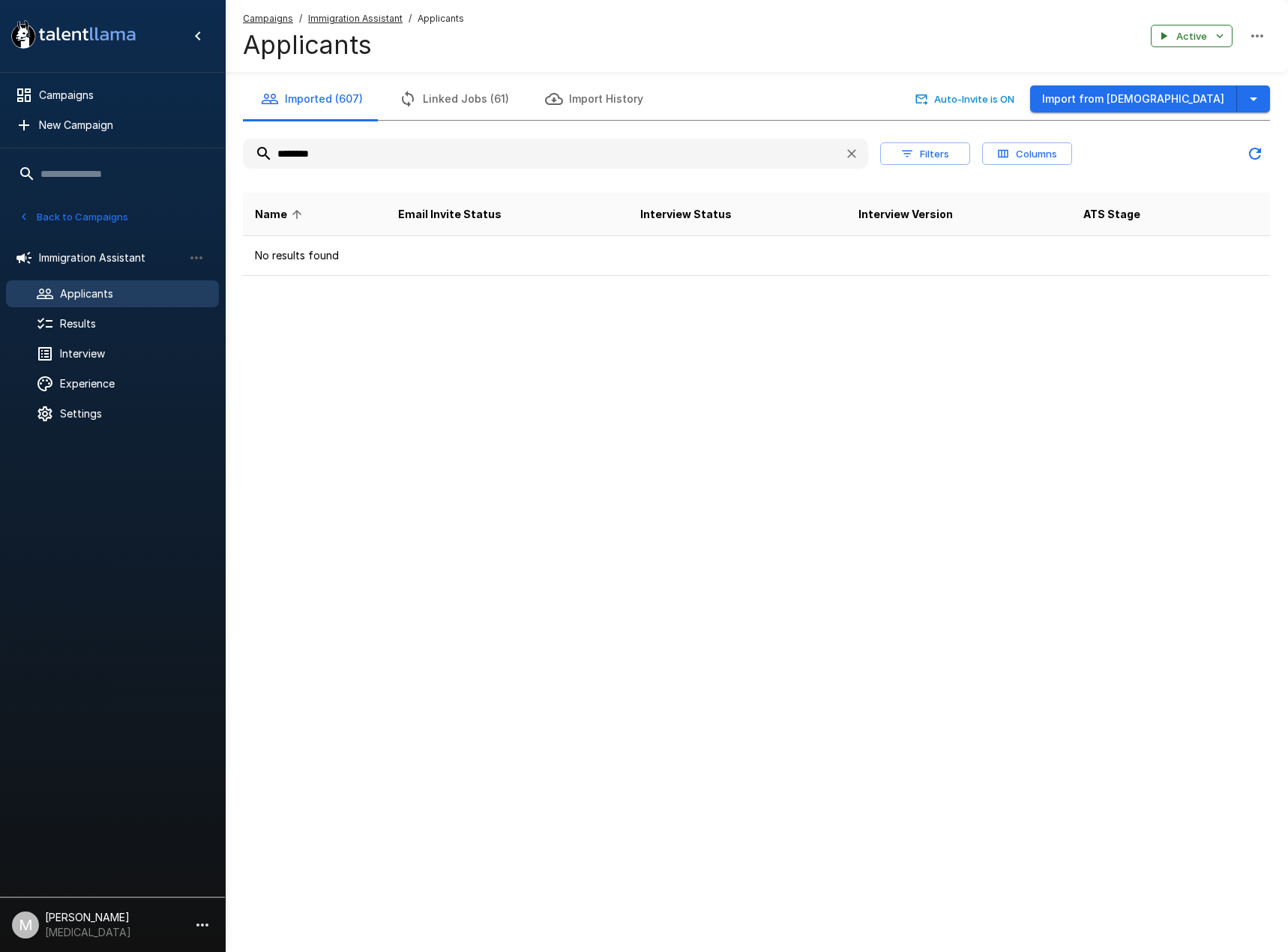
drag, startPoint x: 289, startPoint y: 162, endPoint x: 298, endPoint y: 157, distance: 10.3
click at [289, 161] on input "********" at bounding box center [537, 154] width 589 height 27
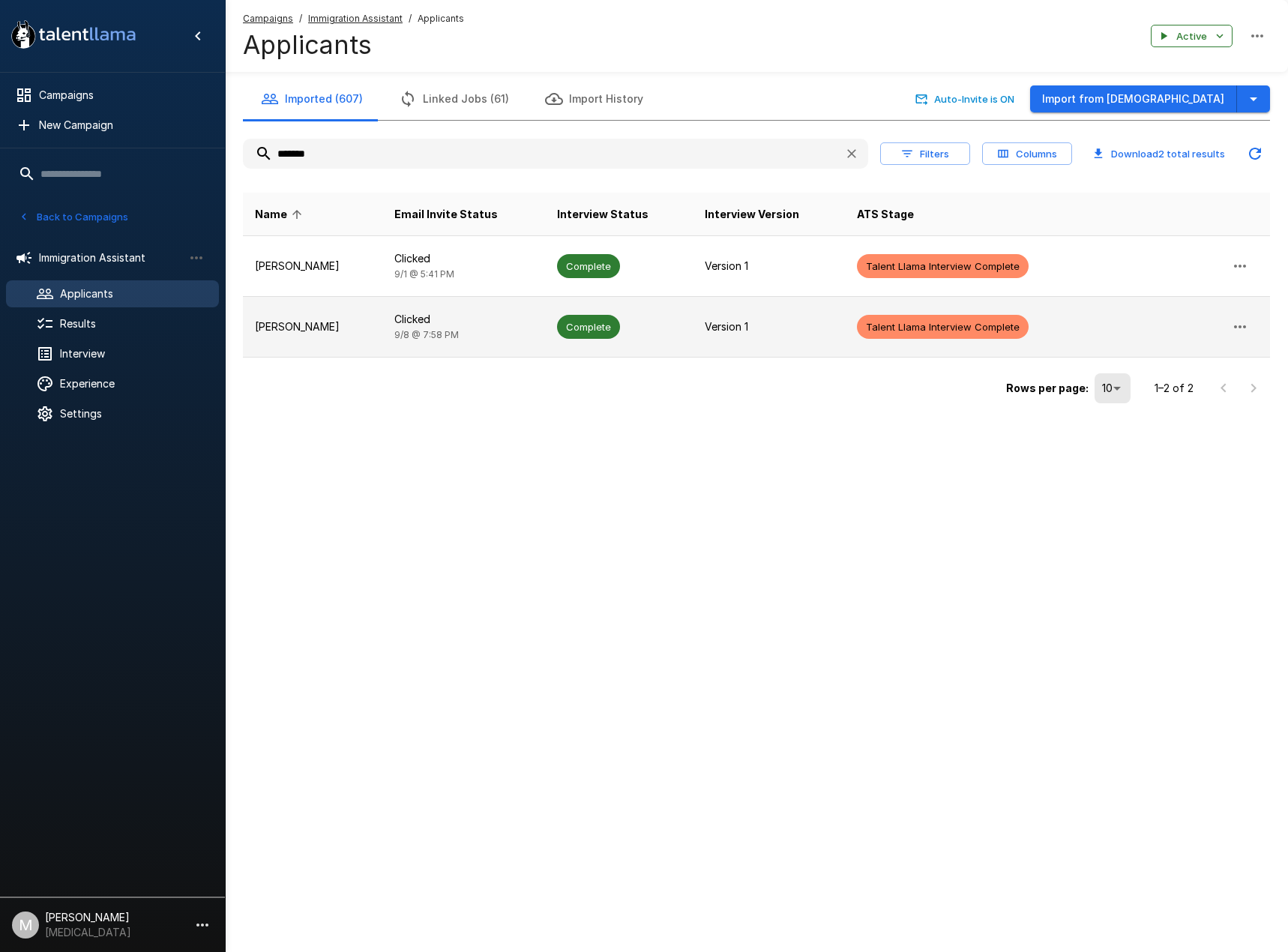
type input "*******"
click at [434, 337] on span "9/8 @ 7:58 PM" at bounding box center [427, 334] width 65 height 11
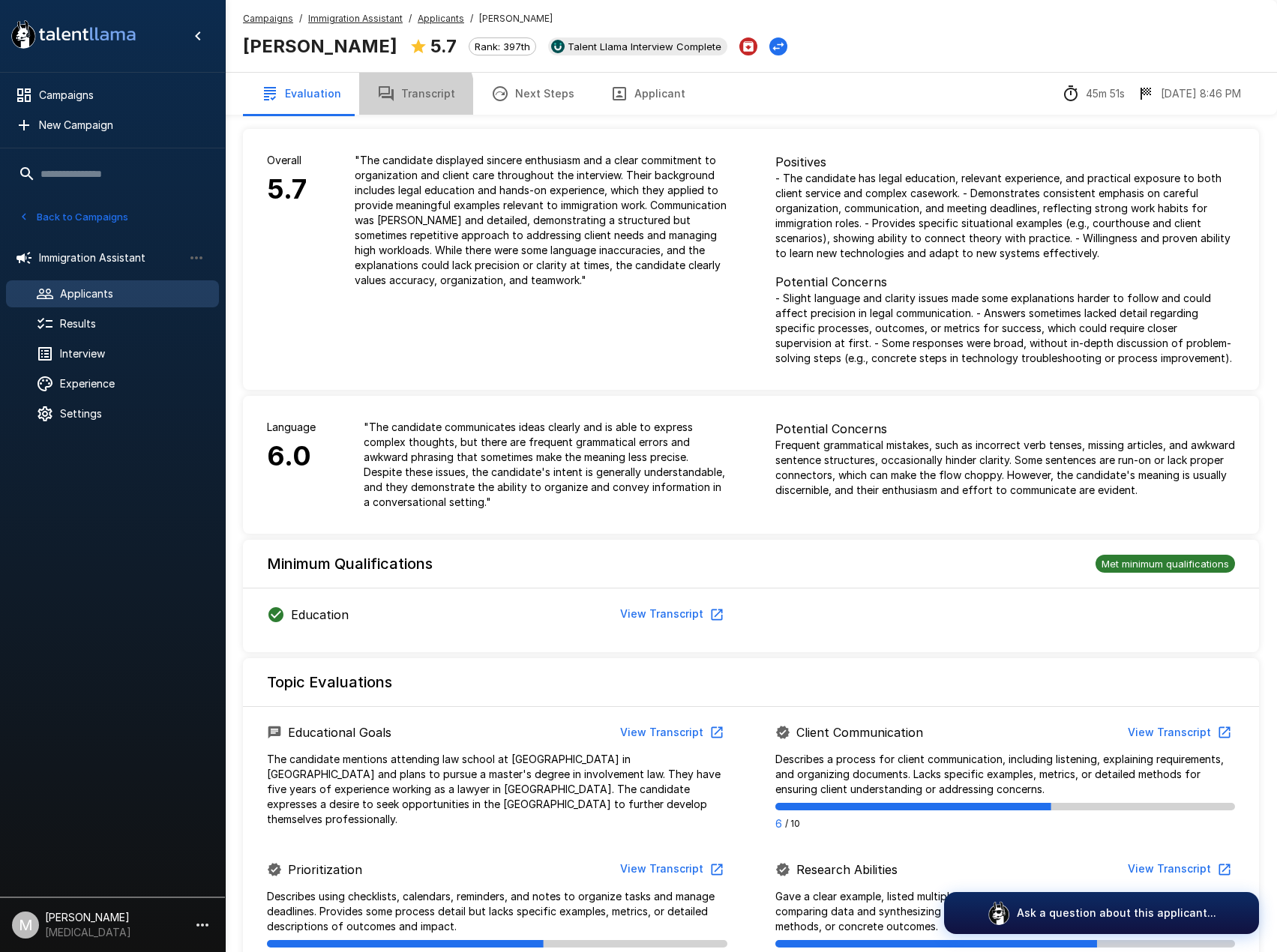
click at [388, 101] on icon "button" at bounding box center [386, 94] width 18 height 18
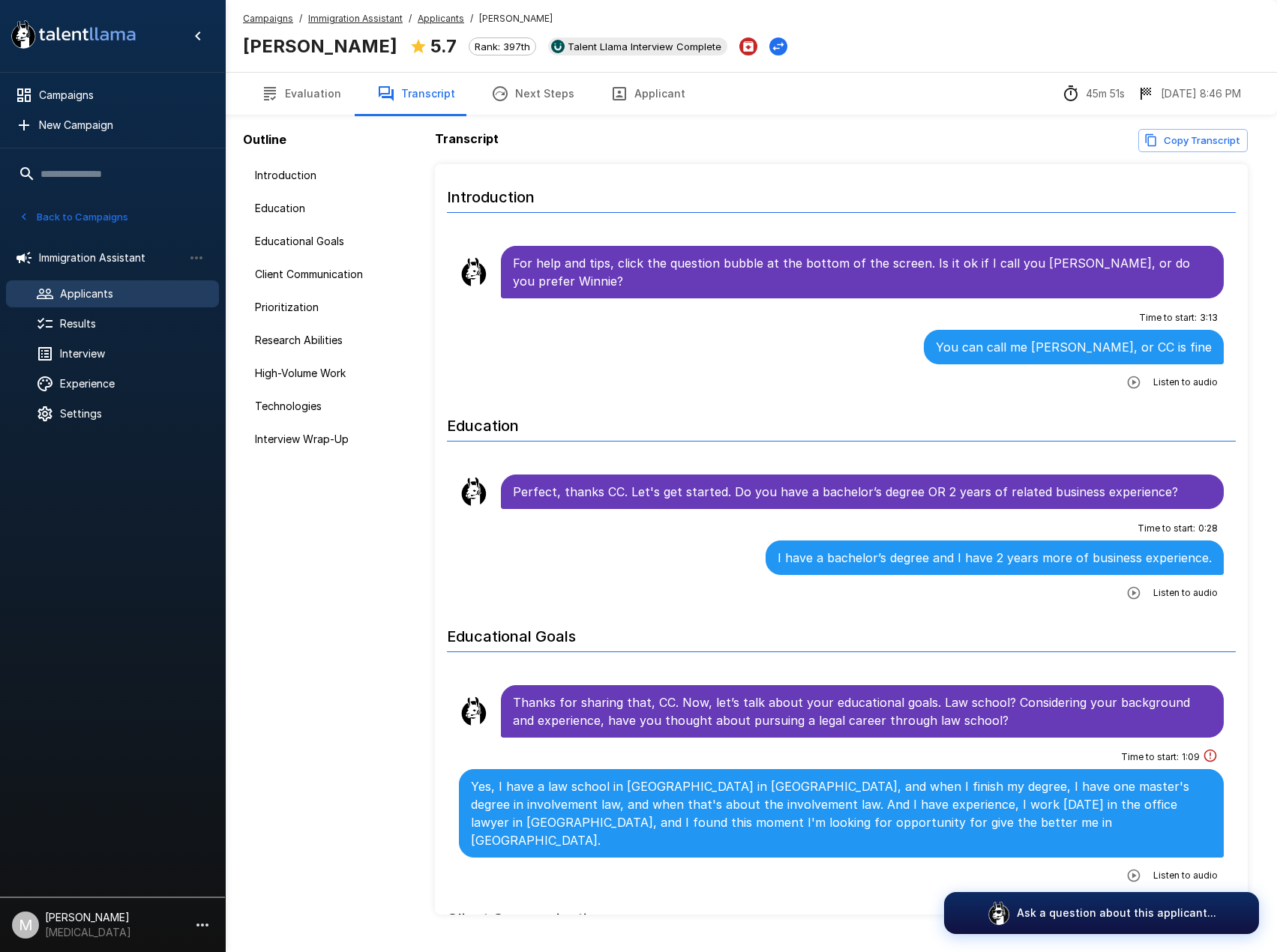
click at [79, 294] on span "Applicants" at bounding box center [134, 294] width 147 height 15
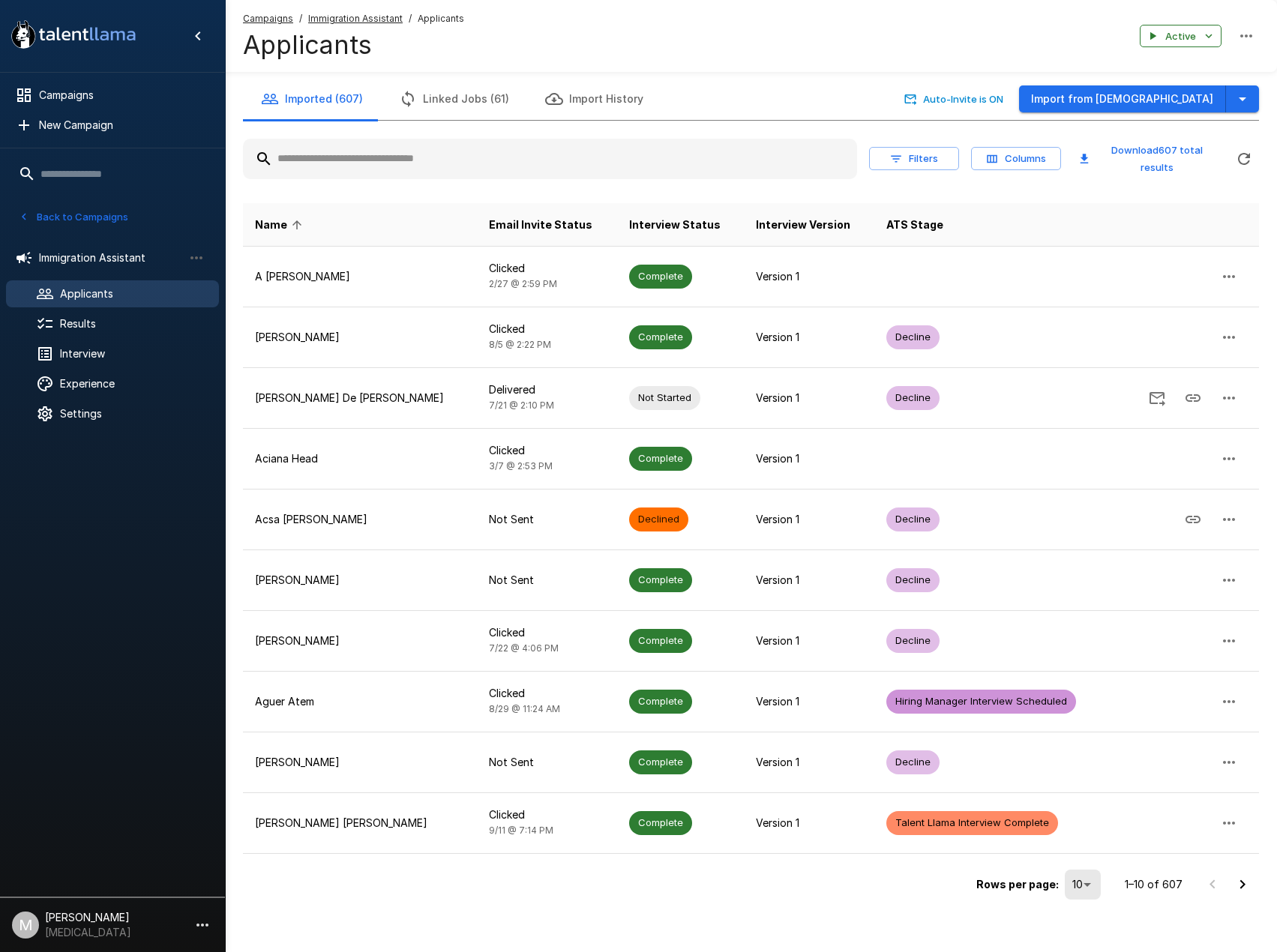
click at [369, 151] on input "text" at bounding box center [549, 159] width 614 height 27
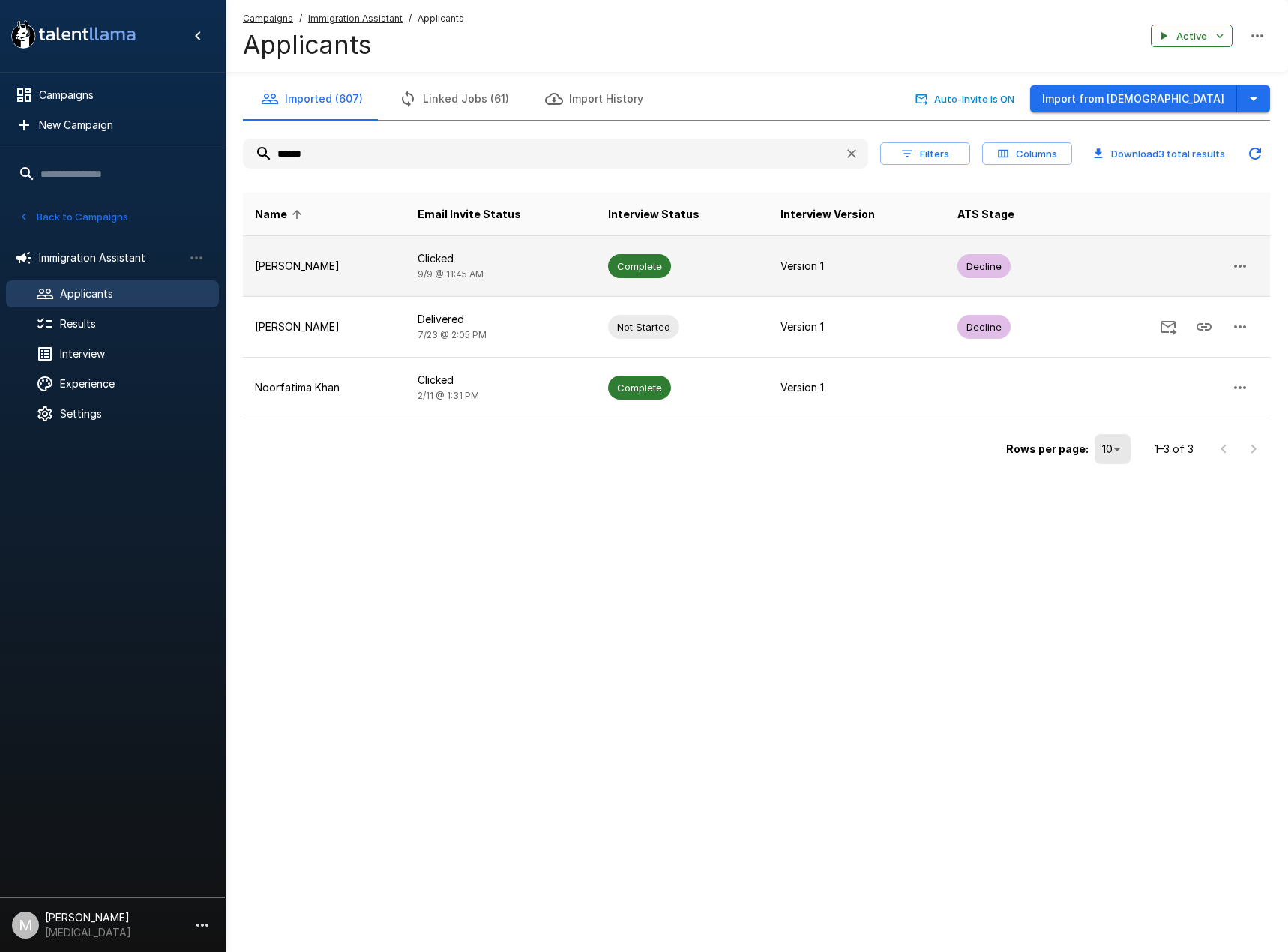
type input "******"
click at [368, 267] on p "[PERSON_NAME]" at bounding box center [324, 266] width 139 height 15
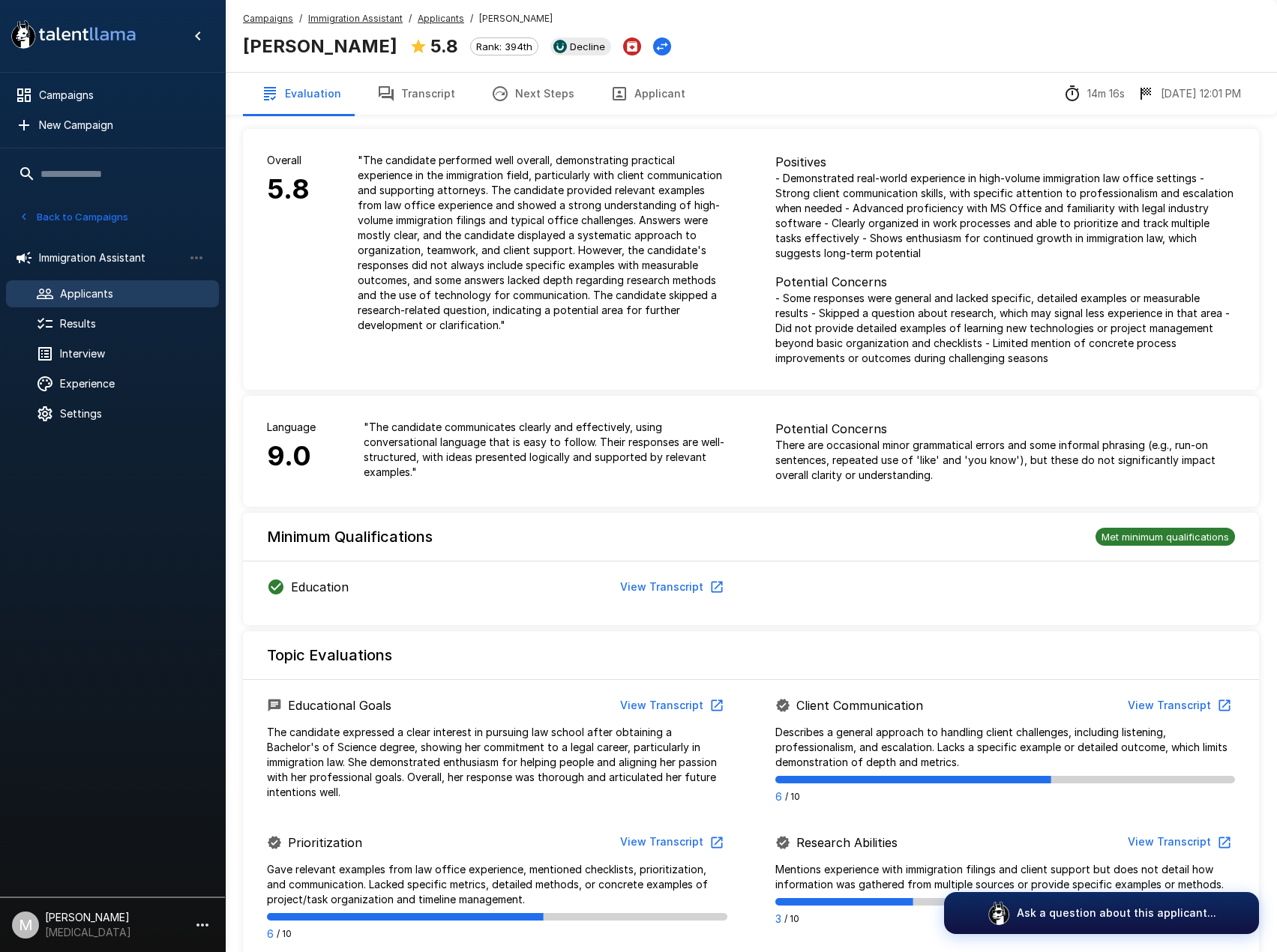
click at [431, 16] on u "Applicants" at bounding box center [441, 18] width 47 height 11
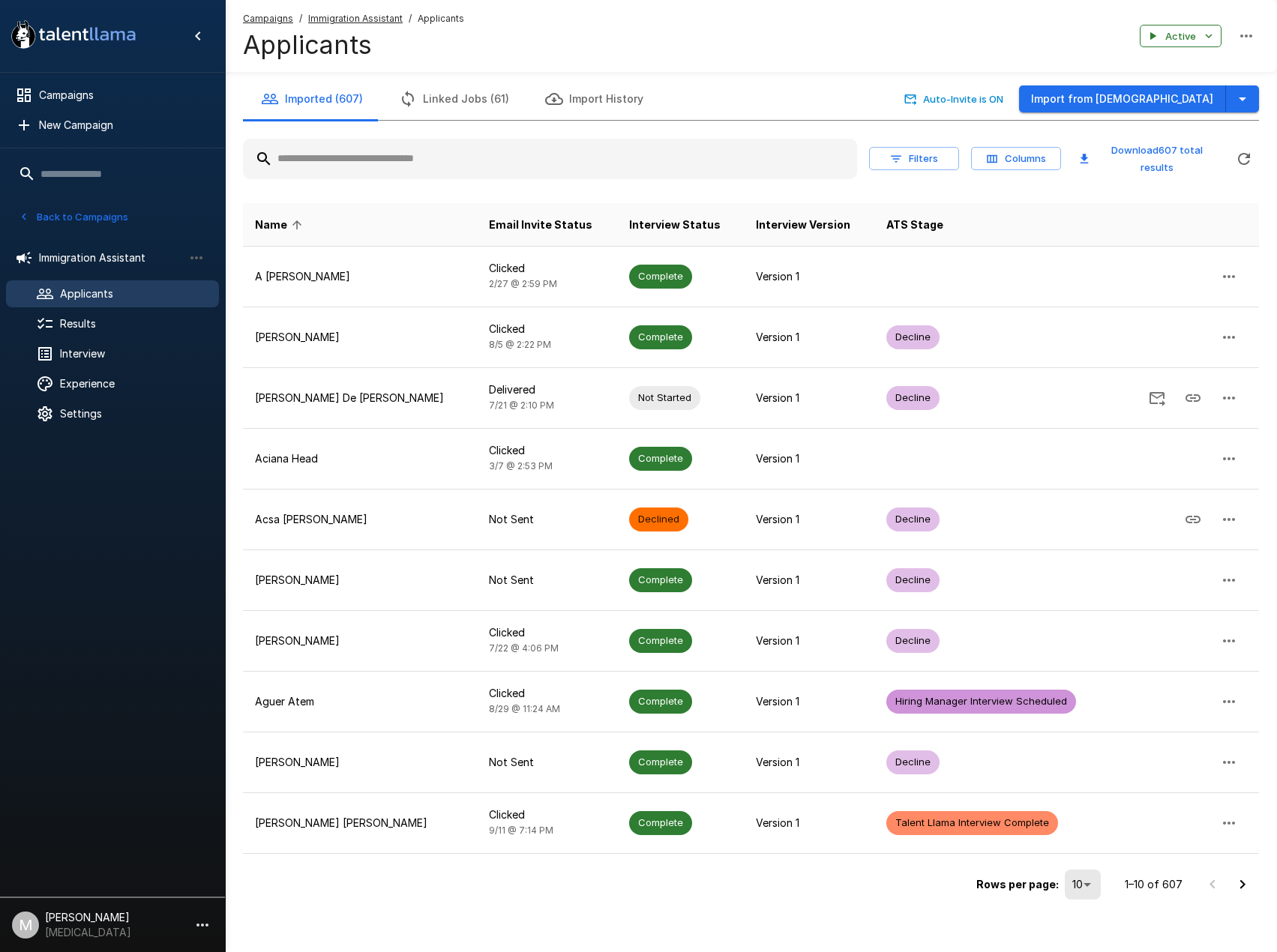
click at [443, 151] on input "text" at bounding box center [549, 159] width 614 height 27
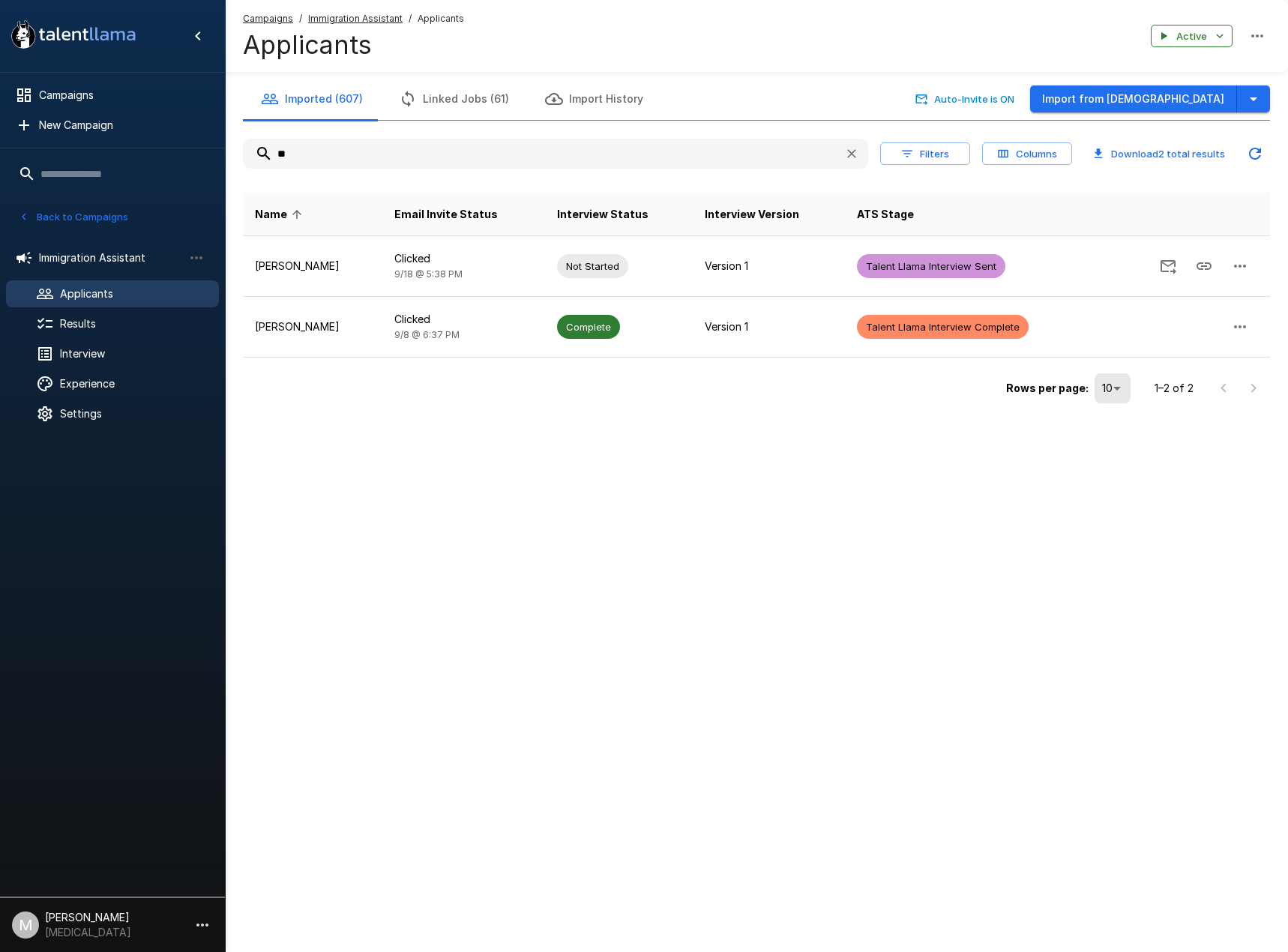
type input "*"
